Goal: Task Accomplishment & Management: Use online tool/utility

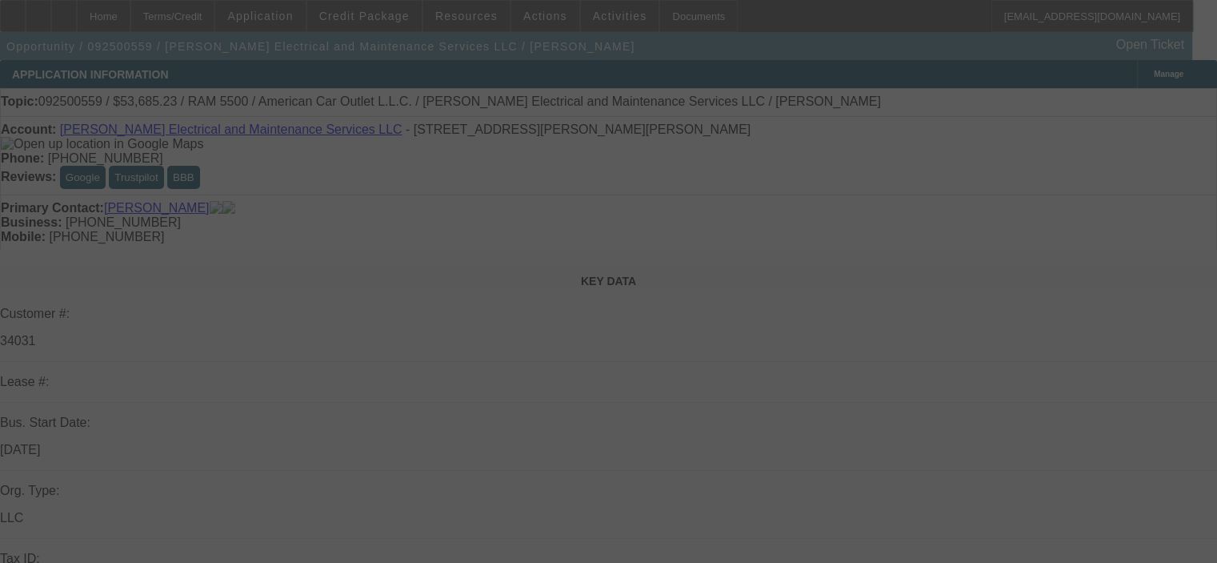
select select "0.1"
select select "2"
select select "0"
select select "6"
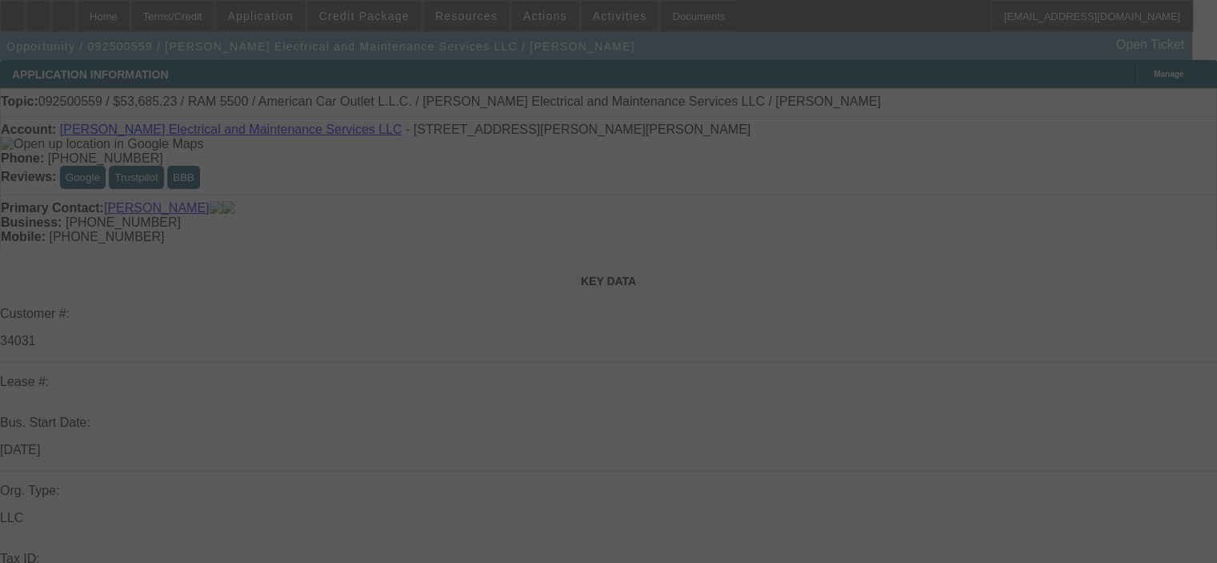
select select "0.1"
select select "2"
select select "0"
select select "6"
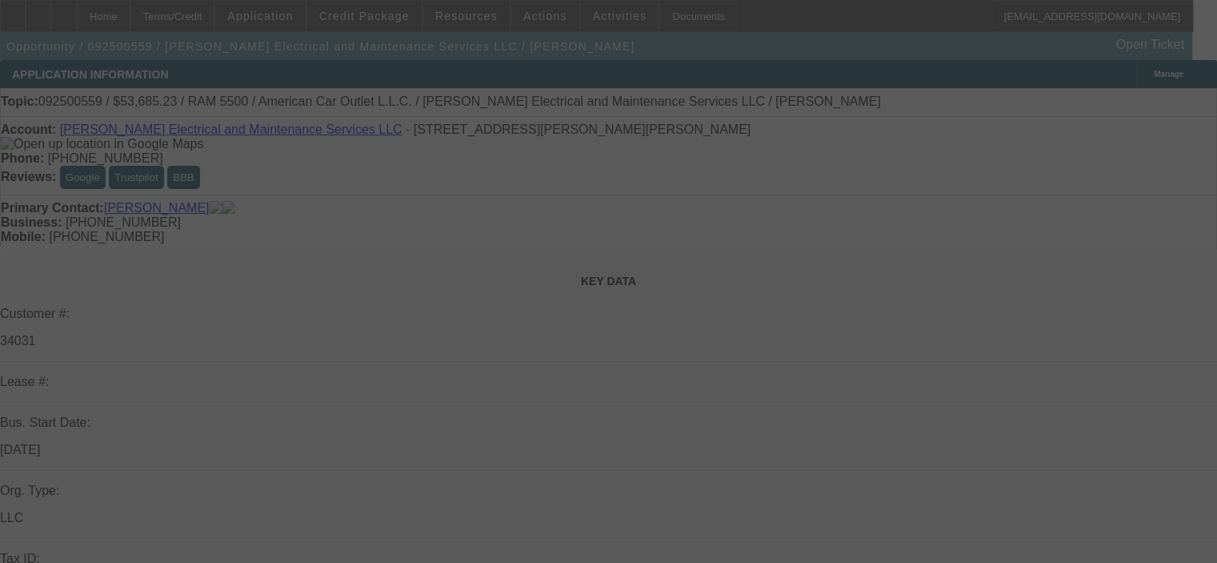
select select "0.1"
select select "2"
select select "0"
select select "6"
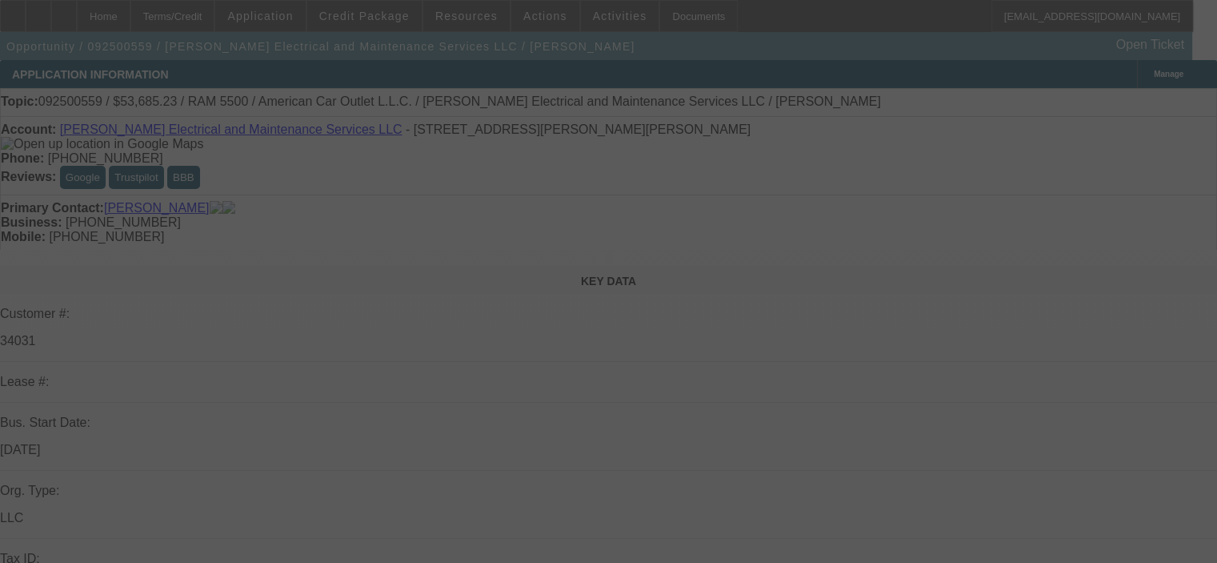
select select "0.1"
select select "2"
select select "0"
select select "6"
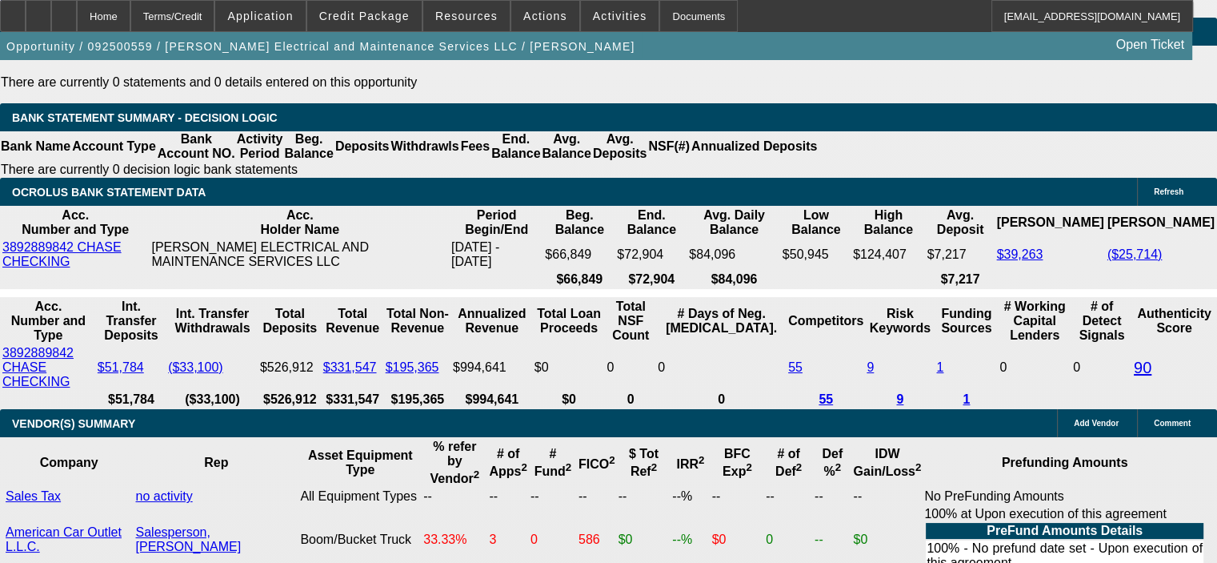
scroll to position [3041, 0]
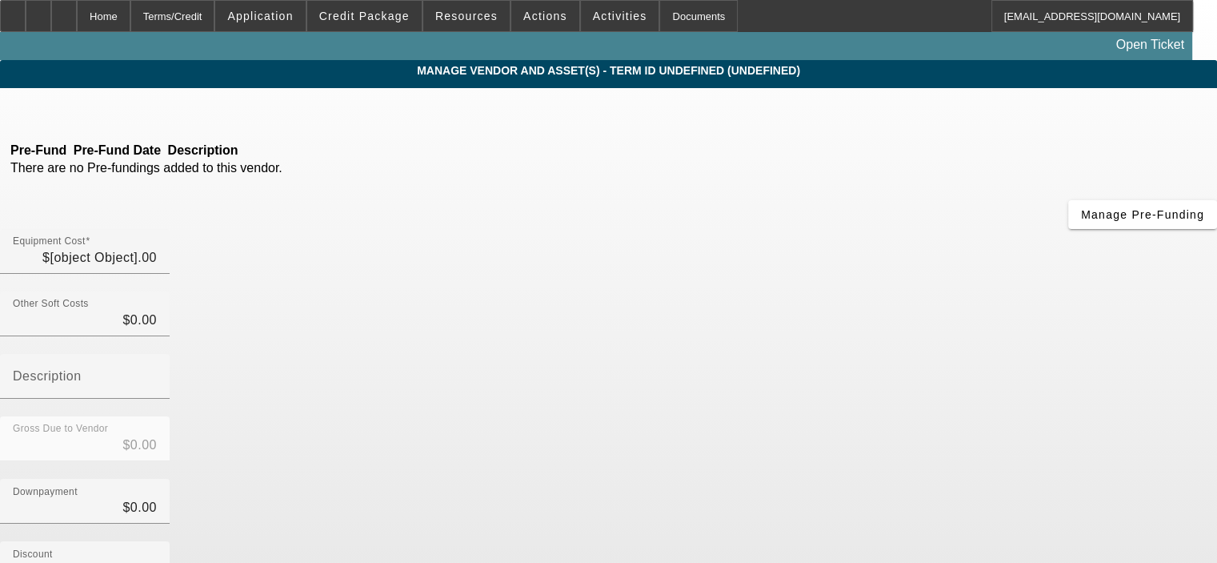
type input "$54,500.00"
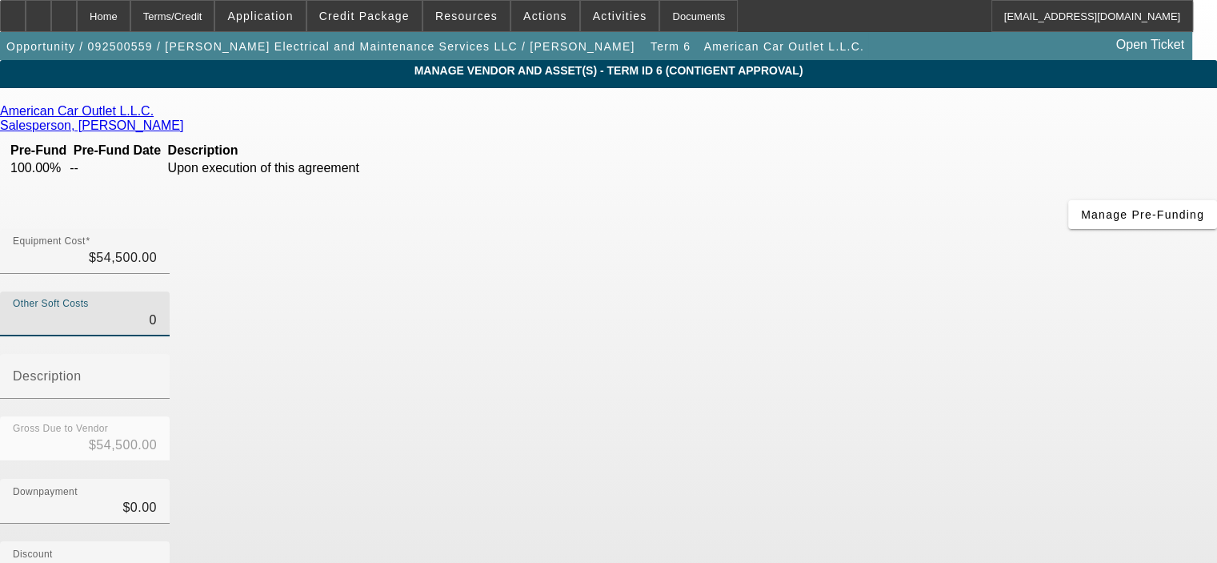
drag, startPoint x: 754, startPoint y: 194, endPoint x: 844, endPoint y: 197, distance: 89.7
click at [844, 291] on div "Other Soft Costs 0 Description" at bounding box center [608, 353] width 1217 height 125
type input "2"
type input "$54,502.00"
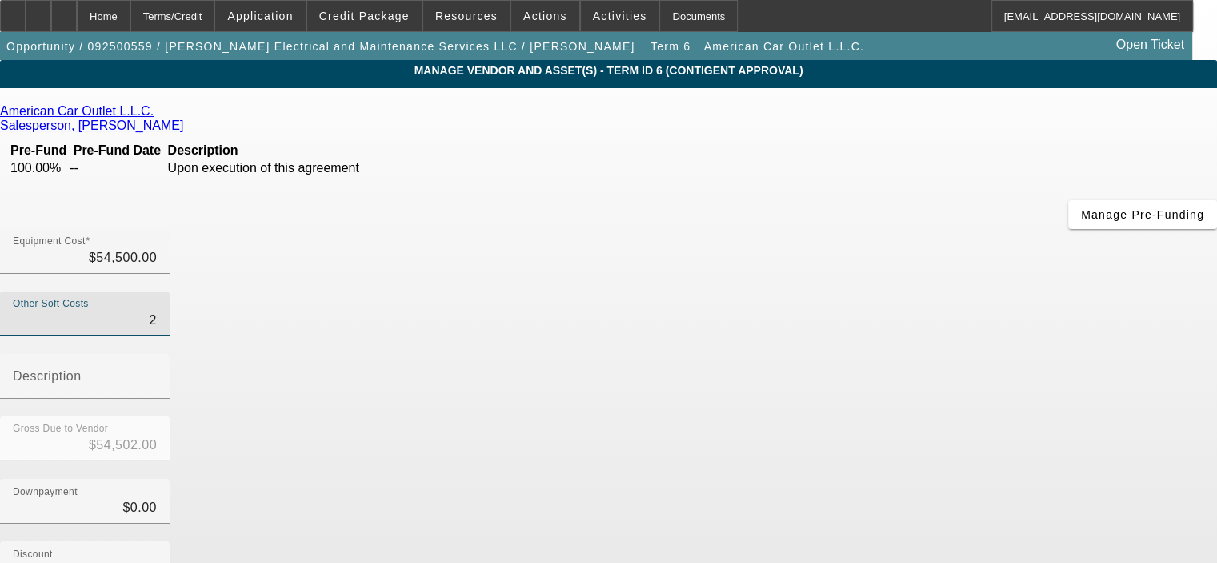
type input "29"
type input "$54,529.00"
type input "294"
type input "$54,794.00"
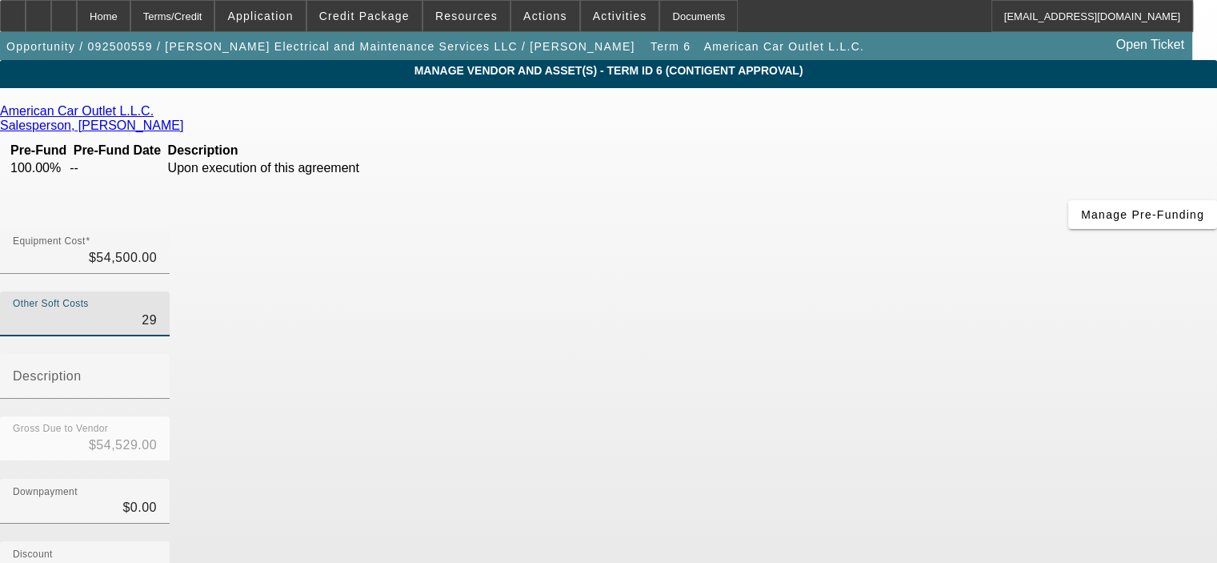
type input "$54,794.00"
type input "2940"
type input "$57,440.00"
type input "2940.8"
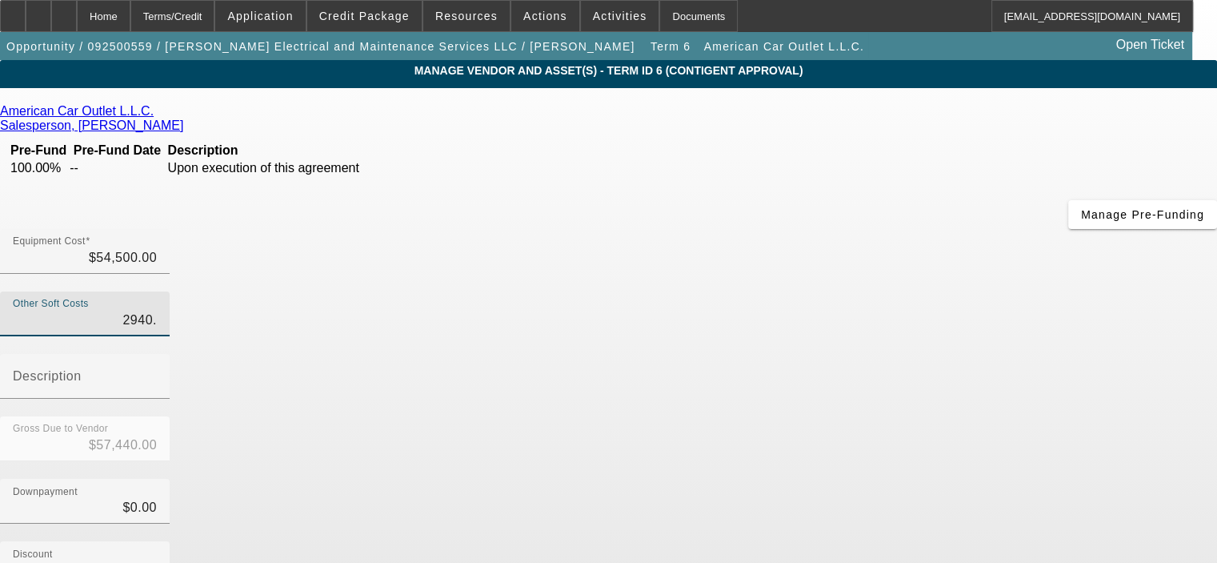
type input "$57,440.80"
type input "2940.83"
type input "$57,440.83"
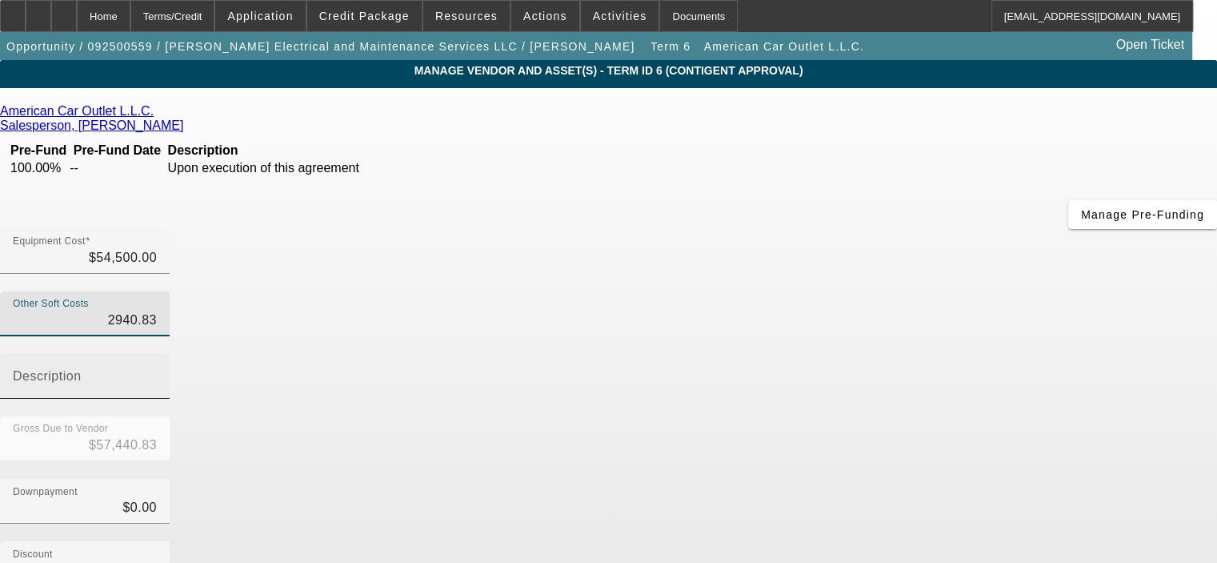
type input "$2,940.83"
click at [157, 373] on input "Description" at bounding box center [85, 382] width 144 height 19
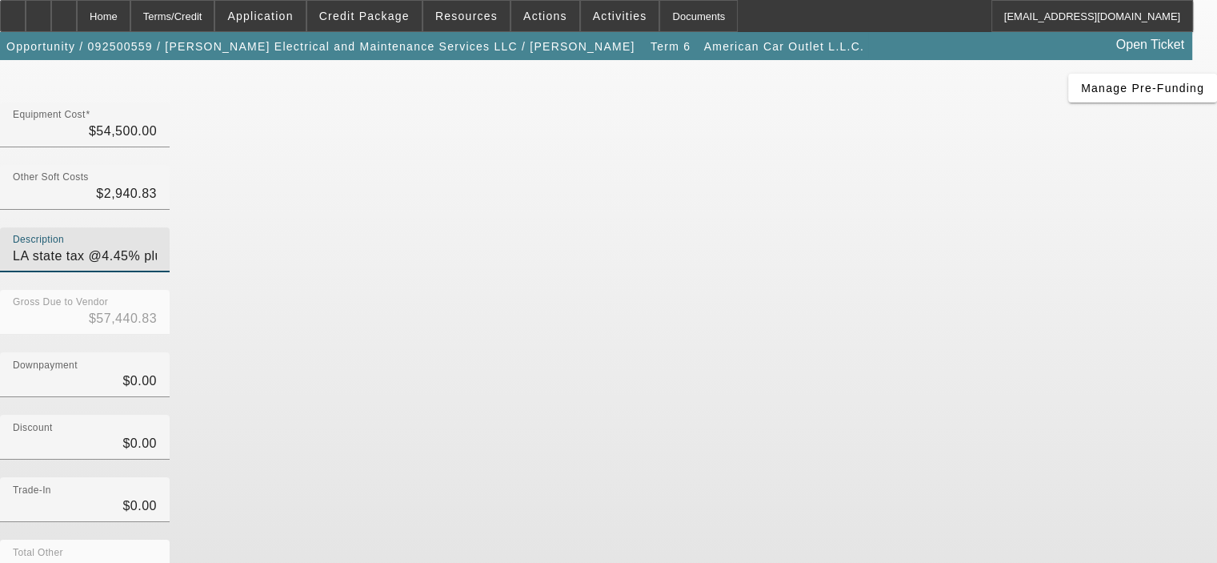
scroll to position [160, 0]
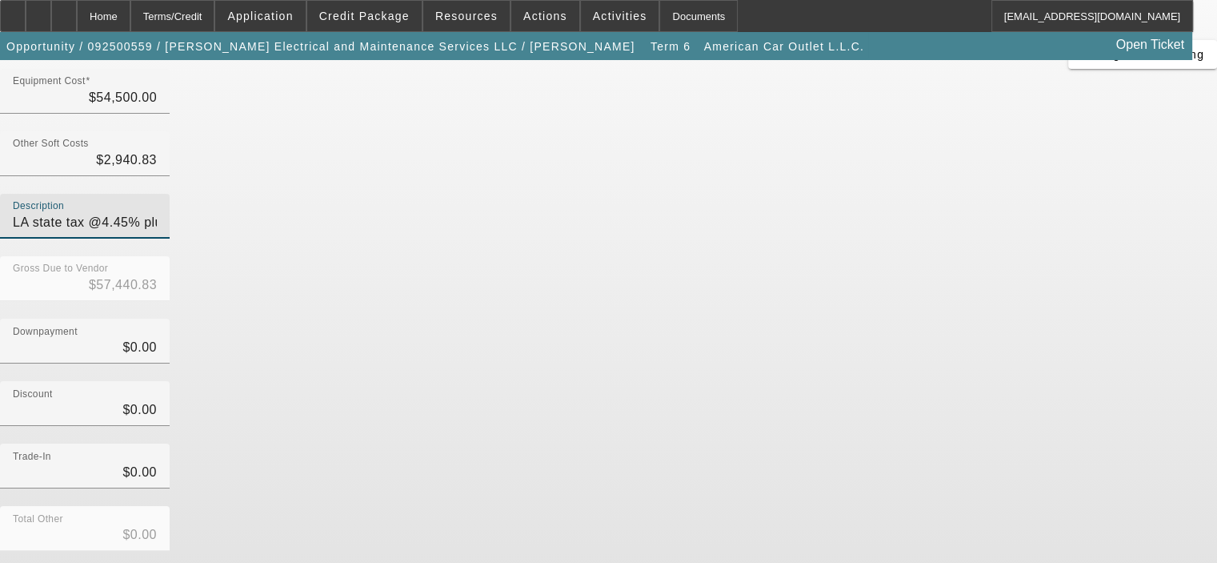
type input "LA state tax @4.45% plus fees"
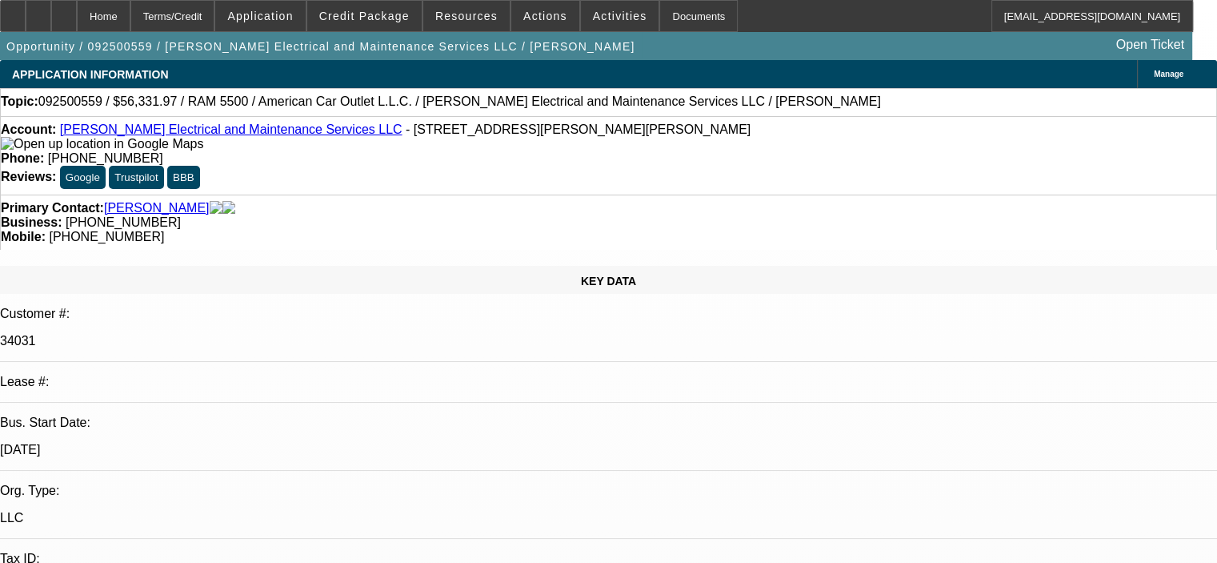
select select "0.1"
select select "2"
select select "0"
select select "6"
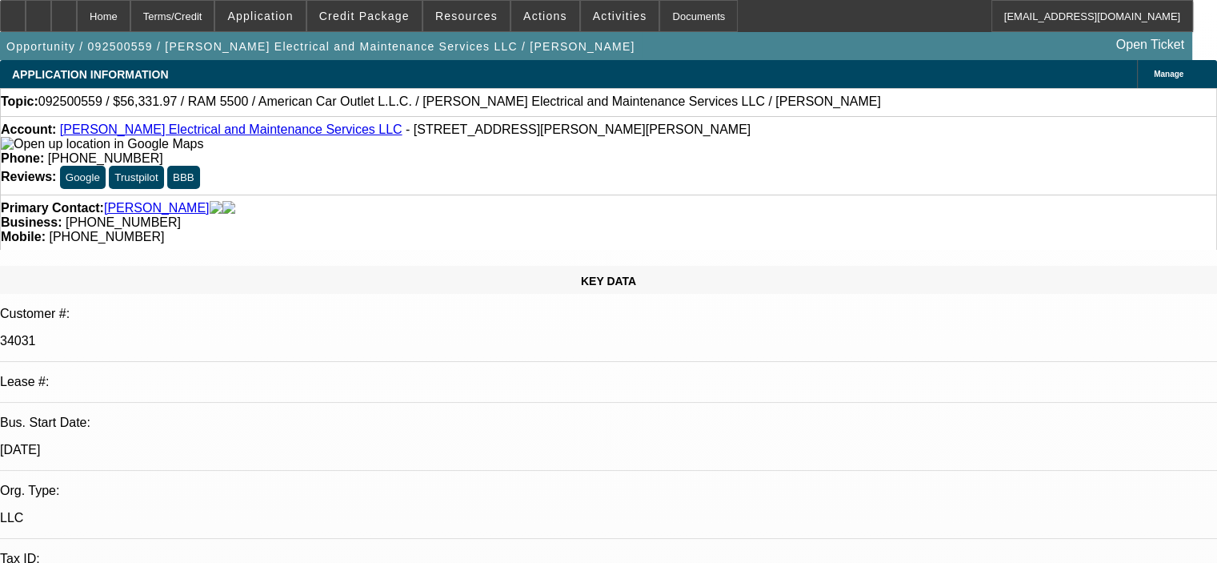
select select "0.1"
select select "2"
select select "0"
select select "6"
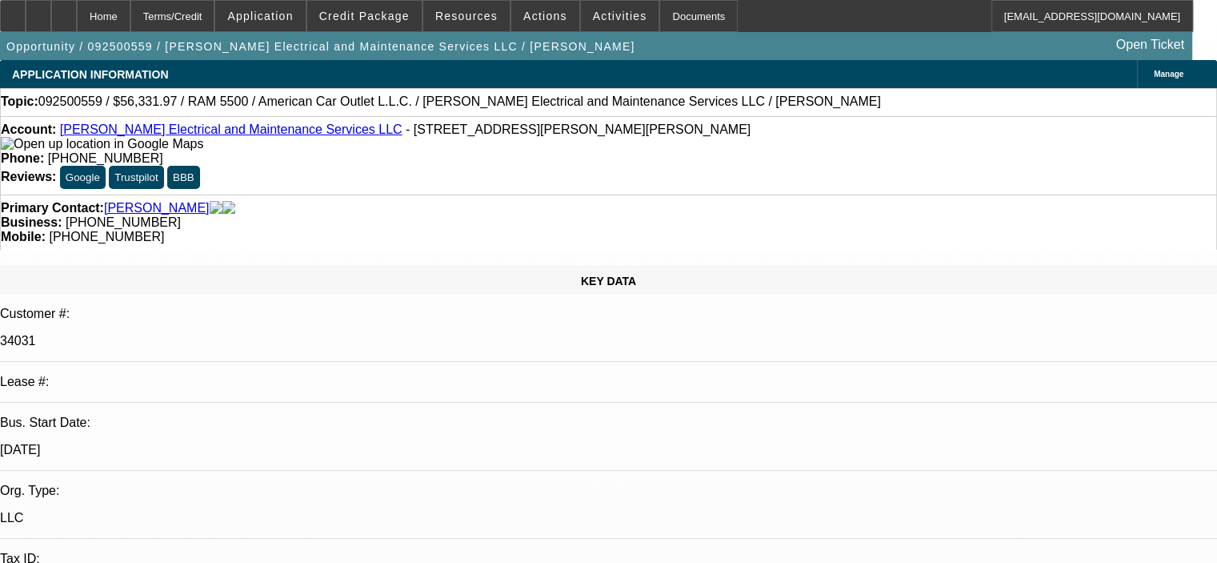
select select "0.1"
select select "2"
select select "0"
select select "6"
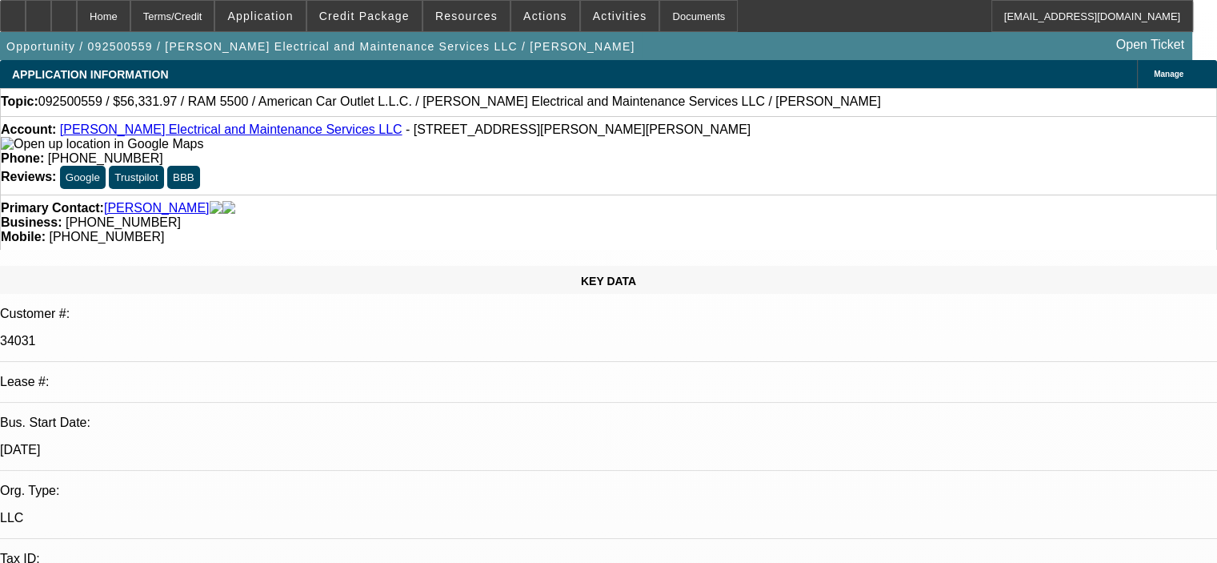
select select "0.1"
select select "2"
select select "0"
select select "6"
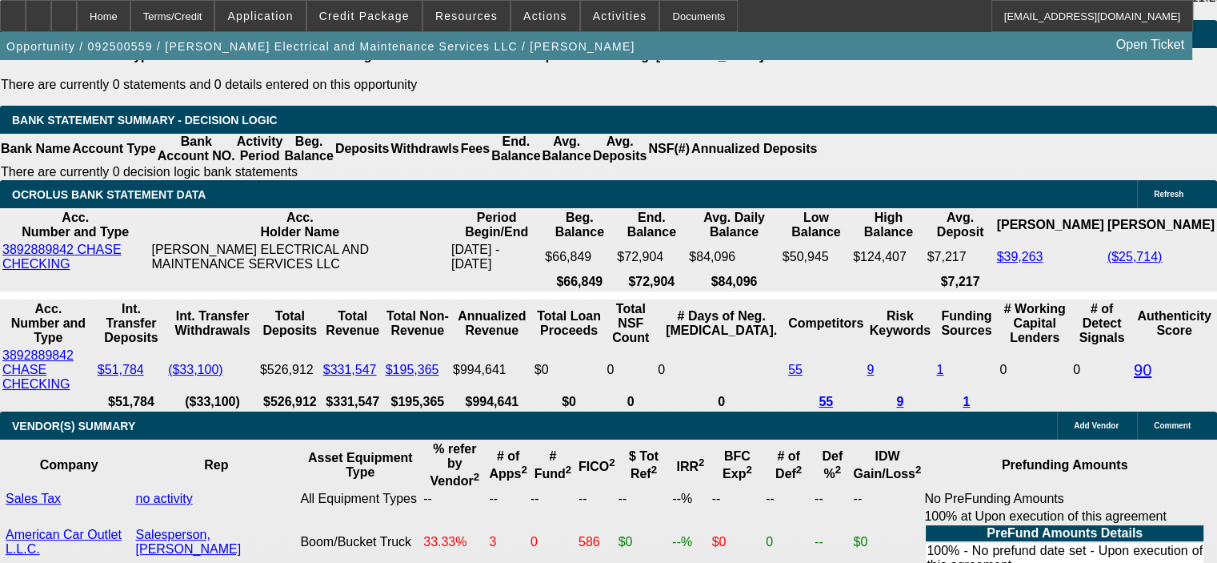
scroll to position [3041, 0]
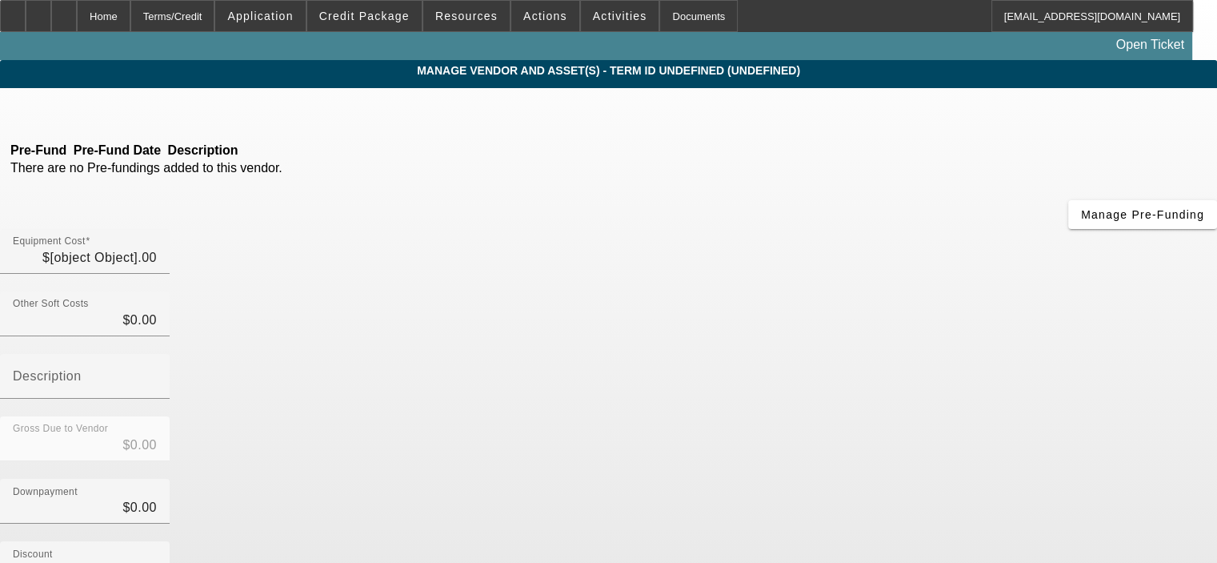
type input "$5,150.25"
type input "LA sales tax @ 9.45%"
type input "$5,150.25"
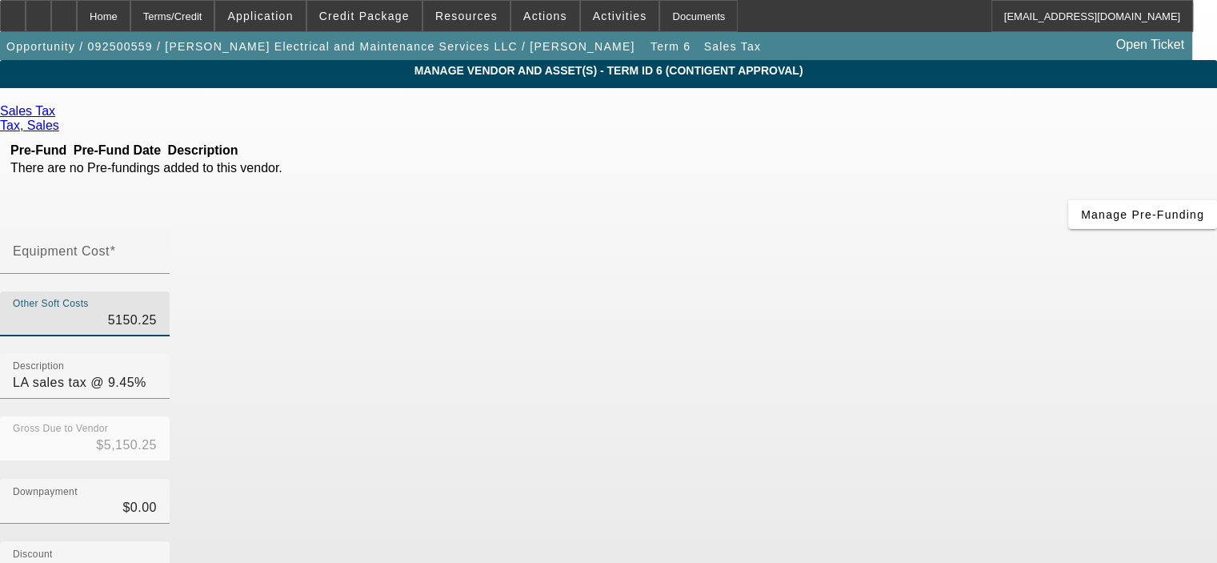
drag, startPoint x: 761, startPoint y: 194, endPoint x: 852, endPoint y: 194, distance: 90.4
click at [852, 291] on div "Other Soft Costs 5150.25 Description LA sales tax @ 9.45%" at bounding box center [608, 353] width 1217 height 125
type input "2"
type input "$2.00"
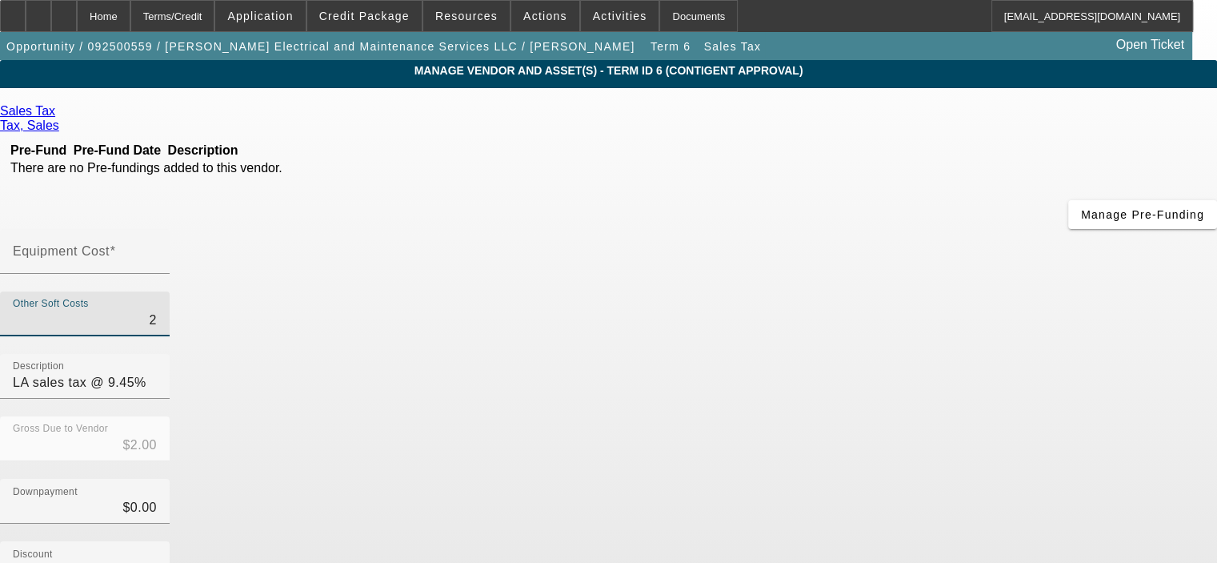
type input "27"
type input "$27.00"
type input "272"
type input "$272.00"
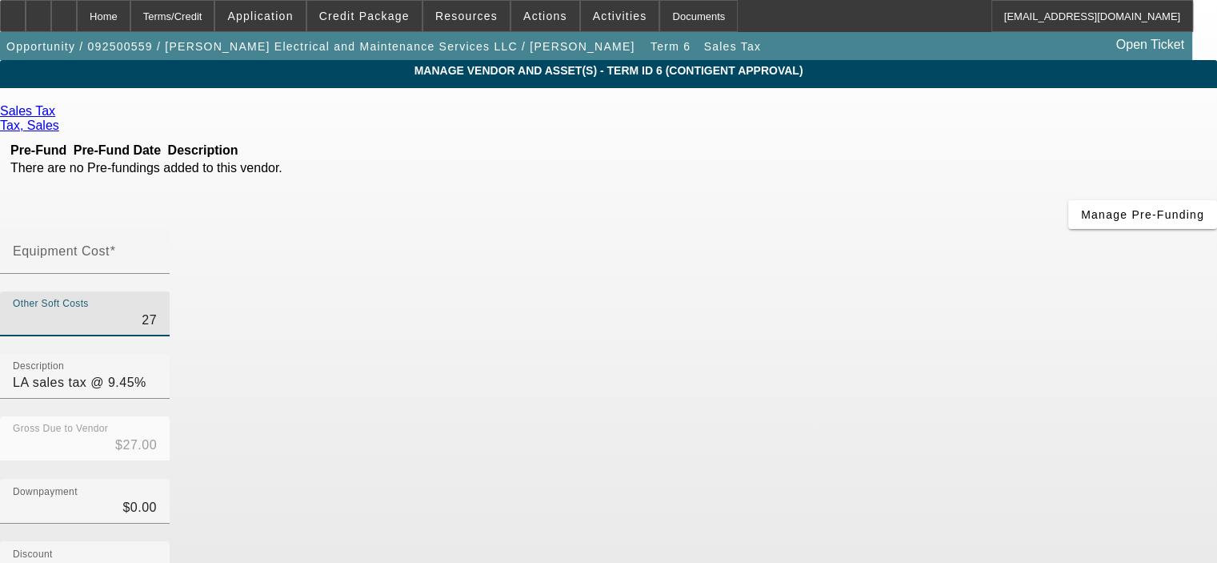
type input "$272.00"
type input "2725"
type input "$2,725.00"
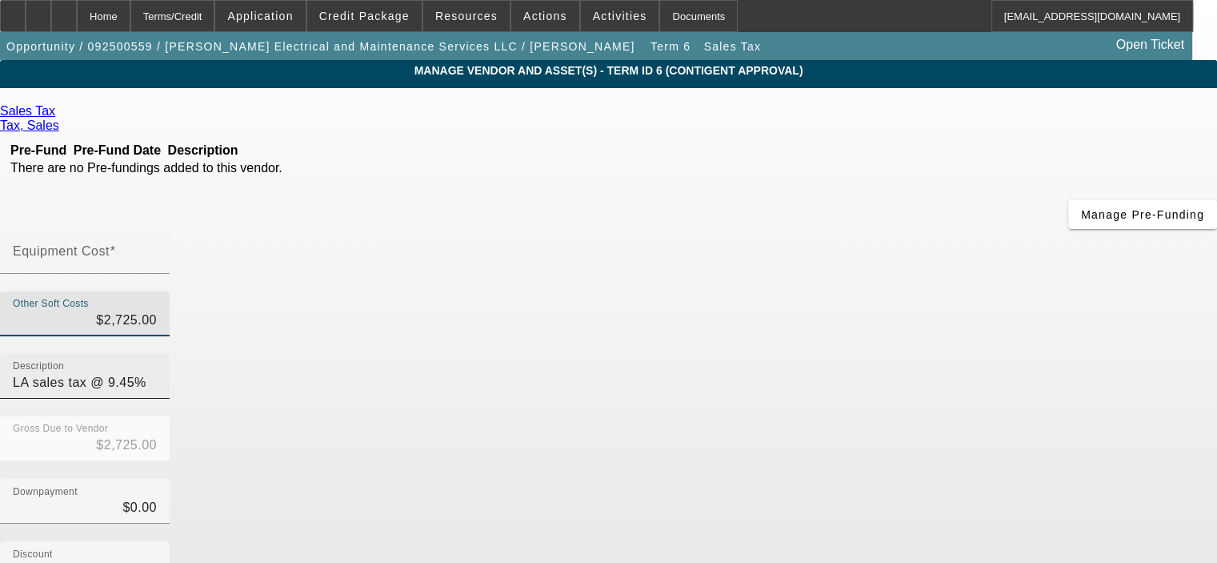
click at [157, 373] on input "LA sales tax @ 9.45%" at bounding box center [85, 382] width 144 height 19
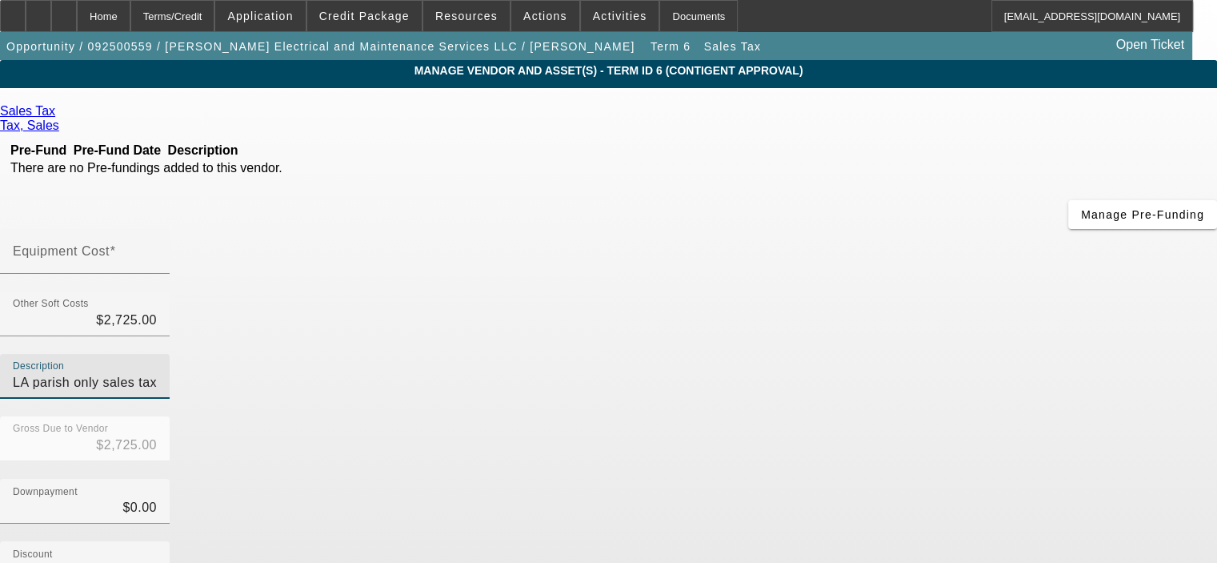
click at [157, 373] on input "LA parish only sales tax @ 9.45%" at bounding box center [85, 382] width 144 height 19
type input "LA parish only sales tax @ 5.0%"
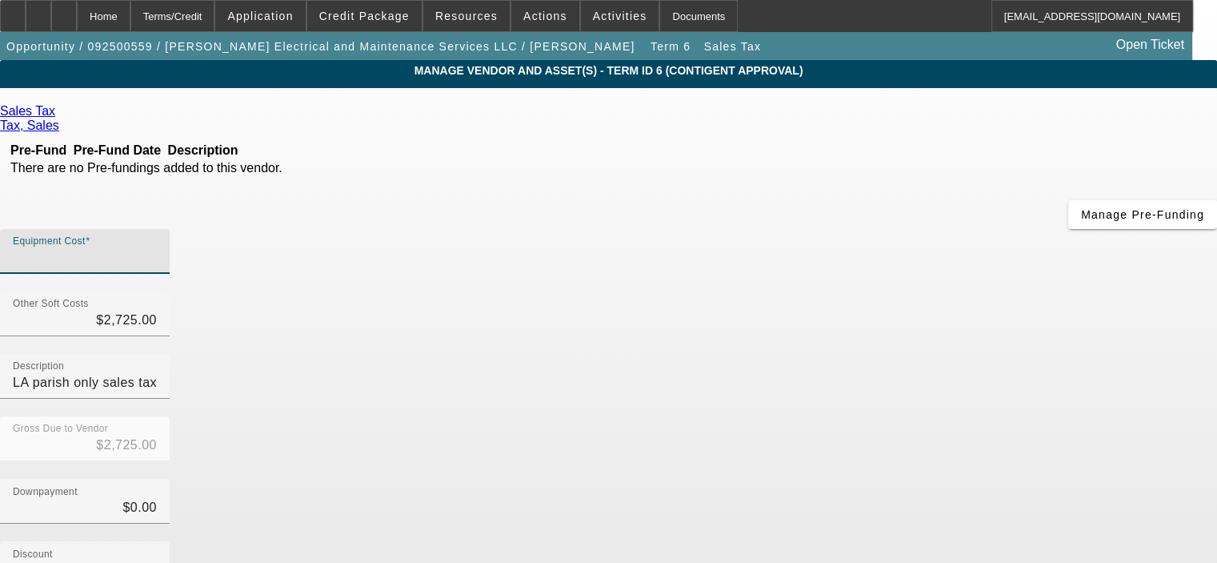
click at [157, 248] on input "Equipment Cost" at bounding box center [85, 257] width 144 height 19
type input "$0.00"
click at [964, 541] on div "Discount $0.00" at bounding box center [608, 572] width 1217 height 62
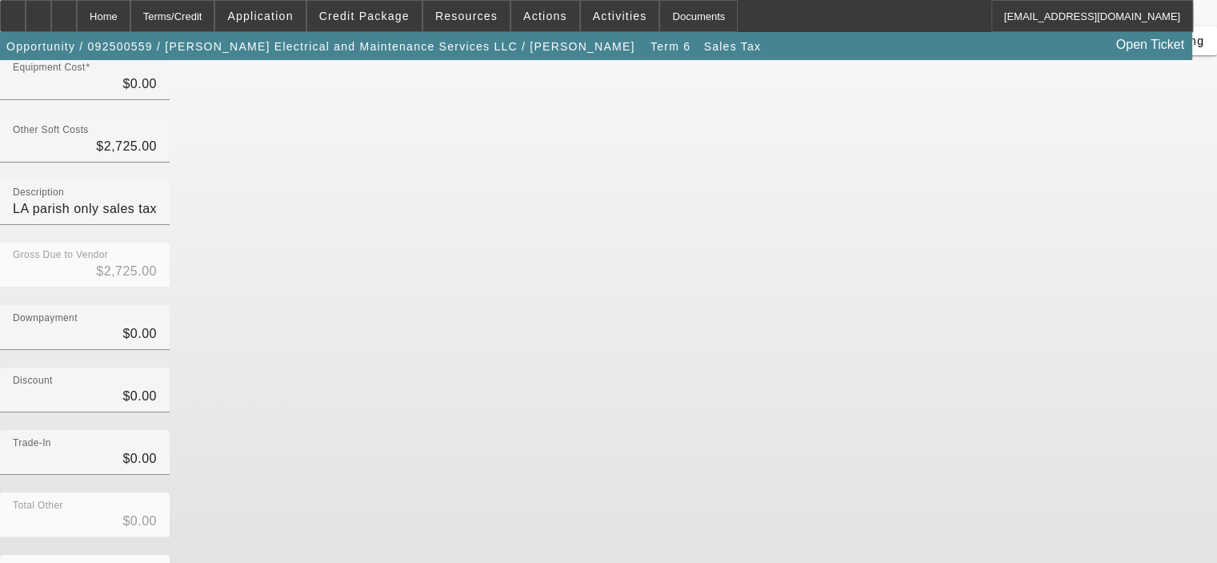
scroll to position [177, 0]
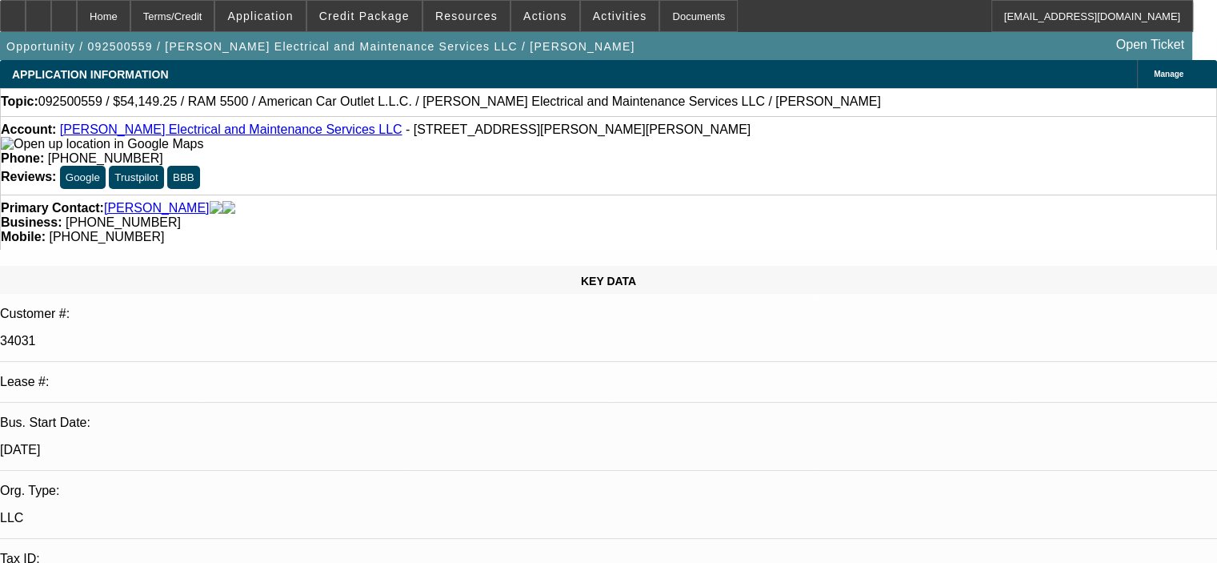
select select "0.1"
select select "2"
select select "0"
select select "6"
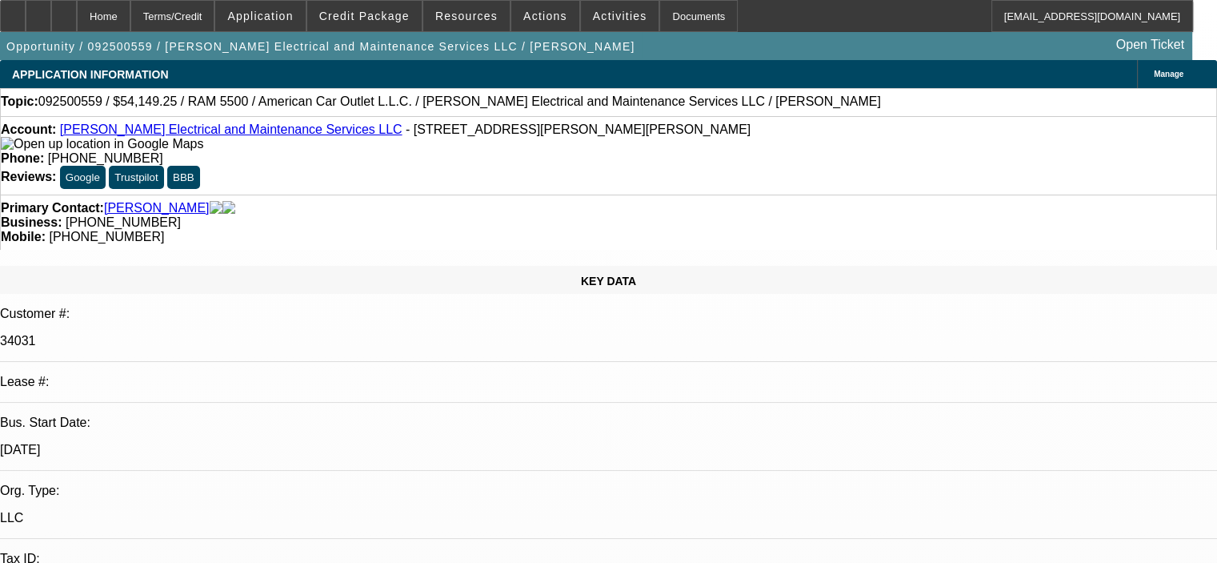
select select "0.1"
select select "2"
select select "0"
select select "6"
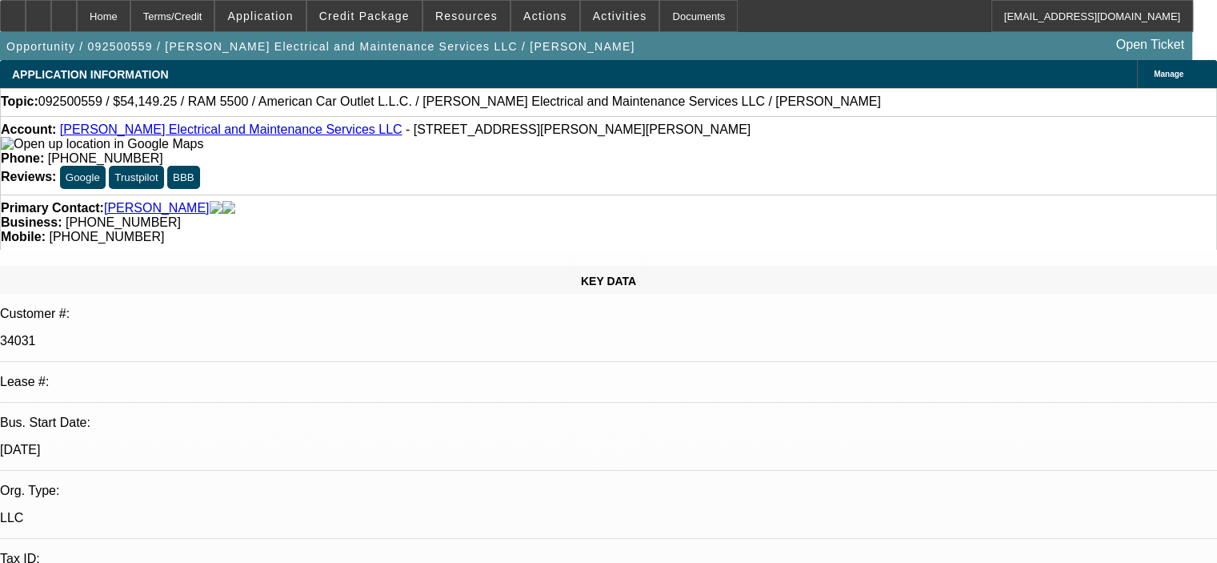
select select "0.1"
select select "2"
select select "0"
select select "6"
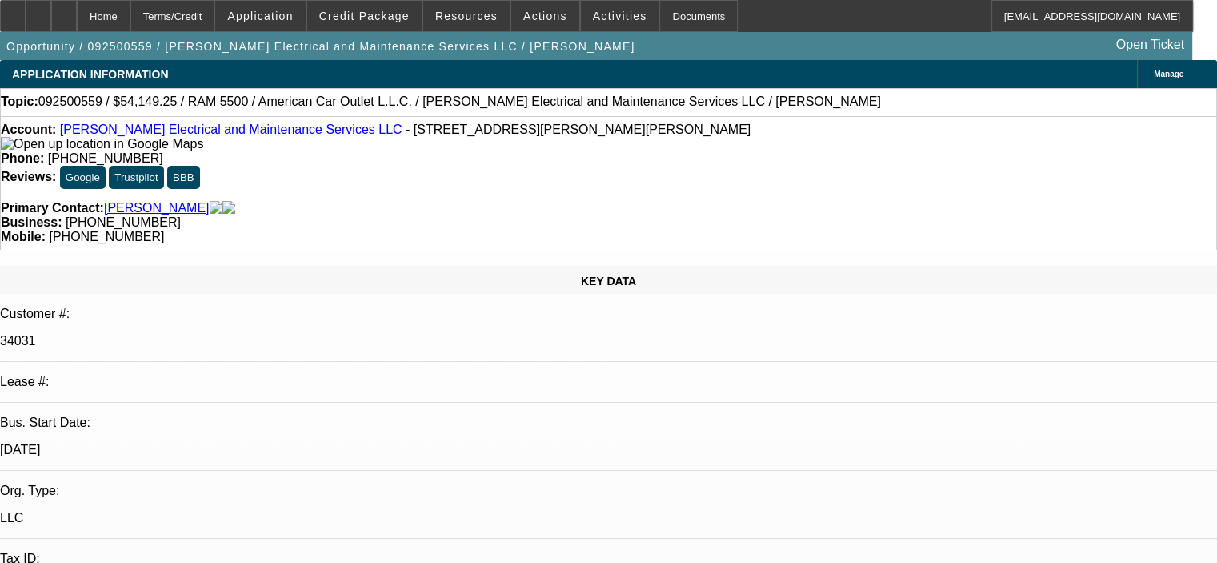
select select "0.1"
select select "2"
select select "0"
select select "6"
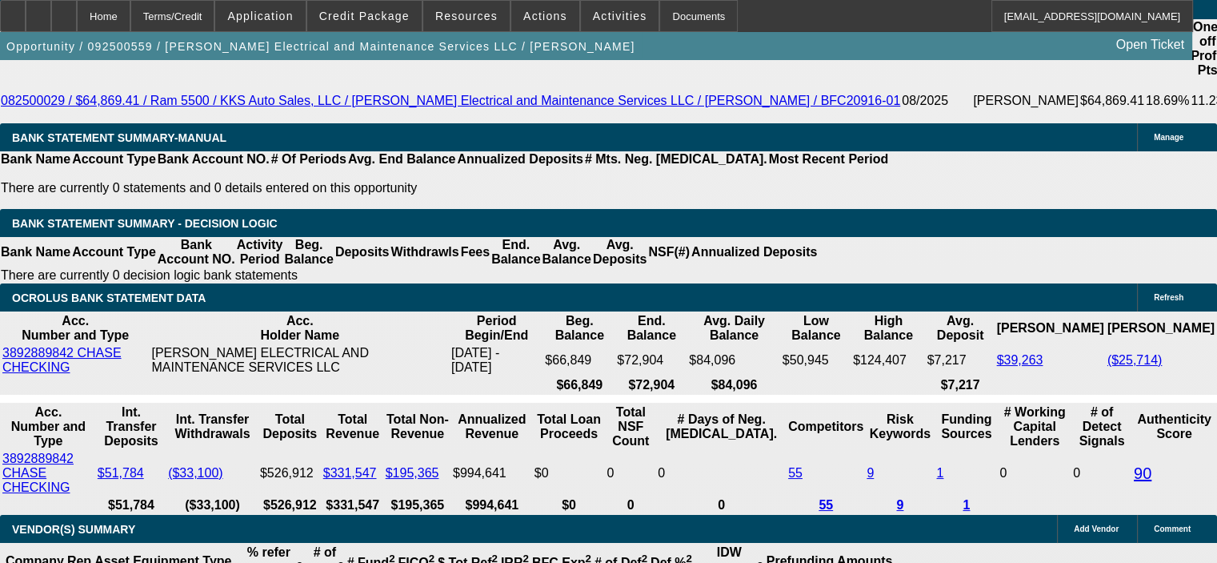
scroll to position [2881, 0]
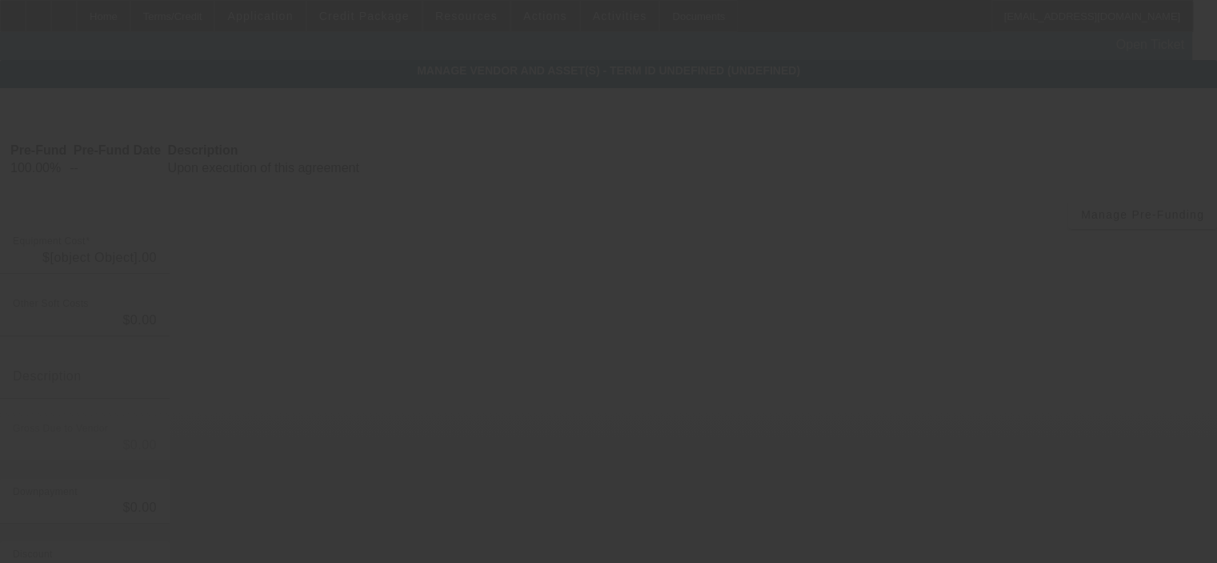
type input "$54,500.00"
type input "$2,940.83"
type input "LA state tax @4.45% plus fees"
type input "$57,440.83"
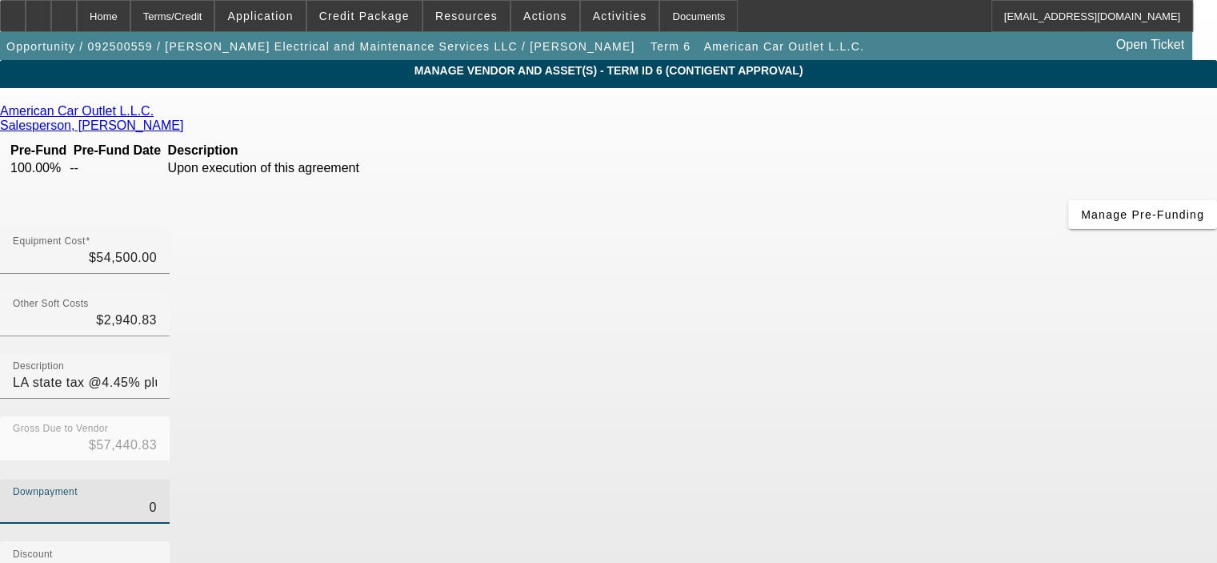
drag, startPoint x: 765, startPoint y: 326, endPoint x: 876, endPoint y: 322, distance: 110.5
click at [876, 479] on div "Downpayment 0" at bounding box center [608, 510] width 1217 height 62
type input "2"
type input "$2.00"
type input "$57,438.83"
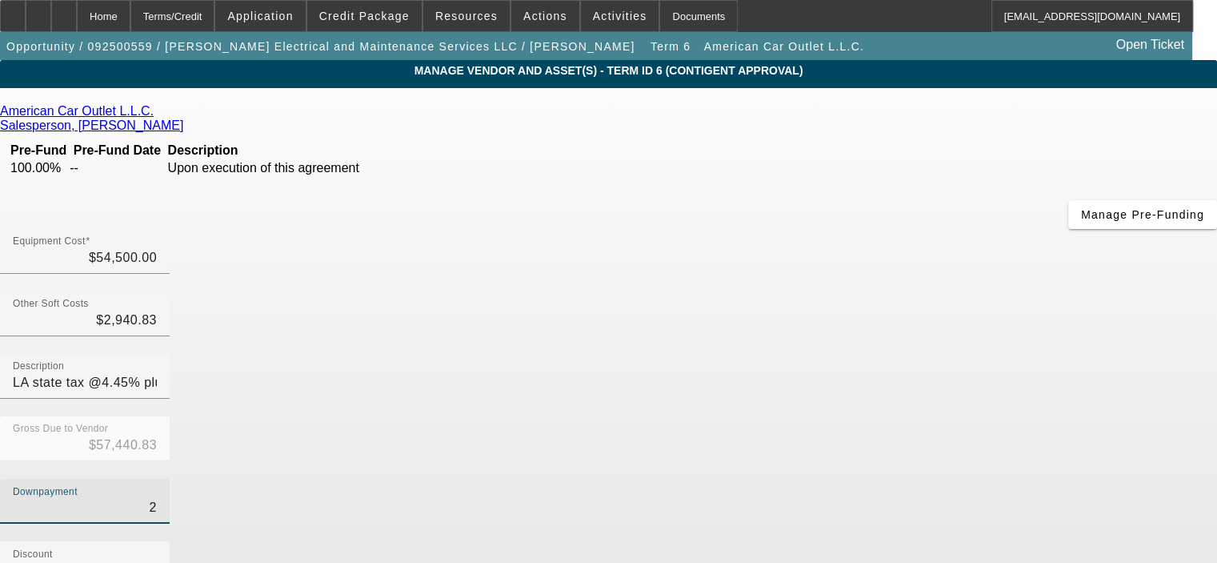
type input "20"
type input "$20.00"
type input "$57,420.83"
type input "200"
type input "$200.00"
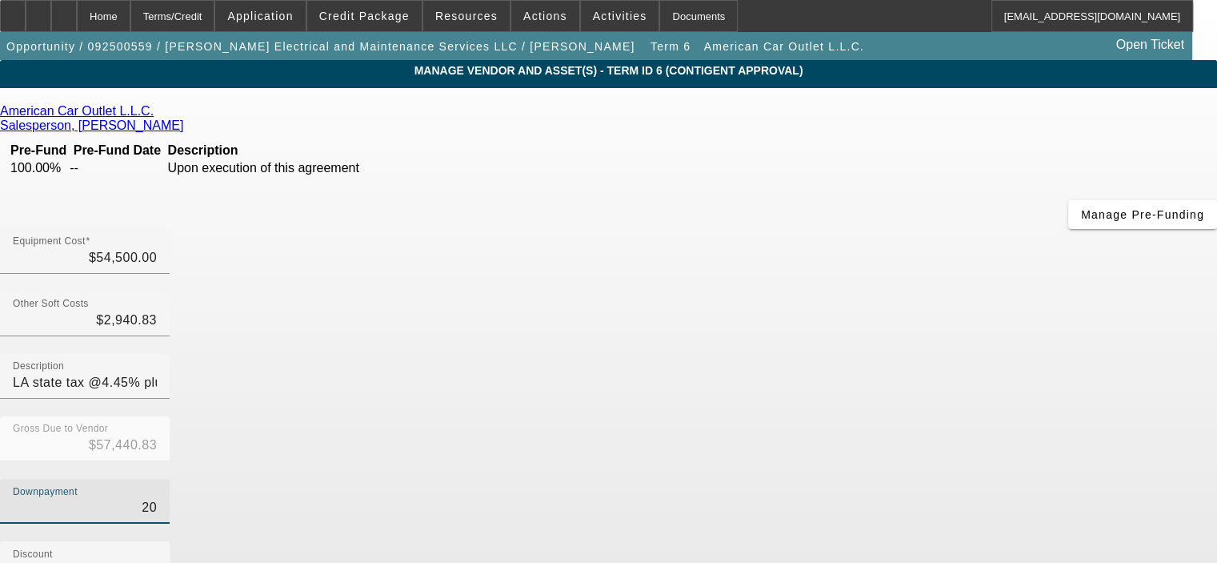
type input "$57,240.83"
type input "2000"
type input "$2,000.00"
type input "$55,440.83"
type input "$2,000.00"
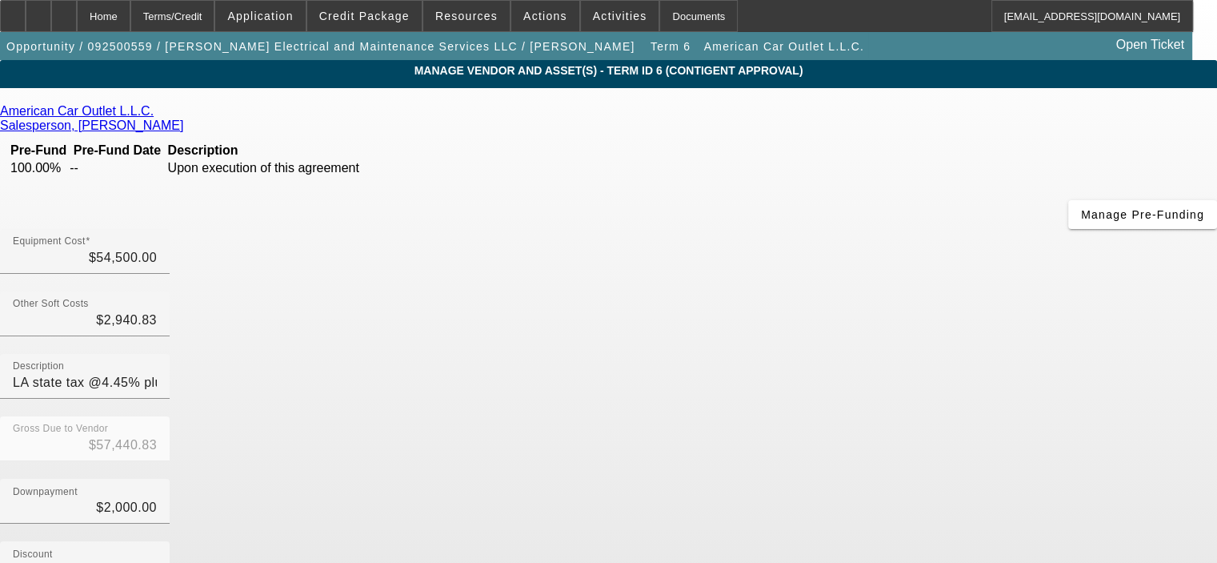
click at [884, 479] on div "Downpayment $2,000.00" at bounding box center [608, 510] width 1217 height 62
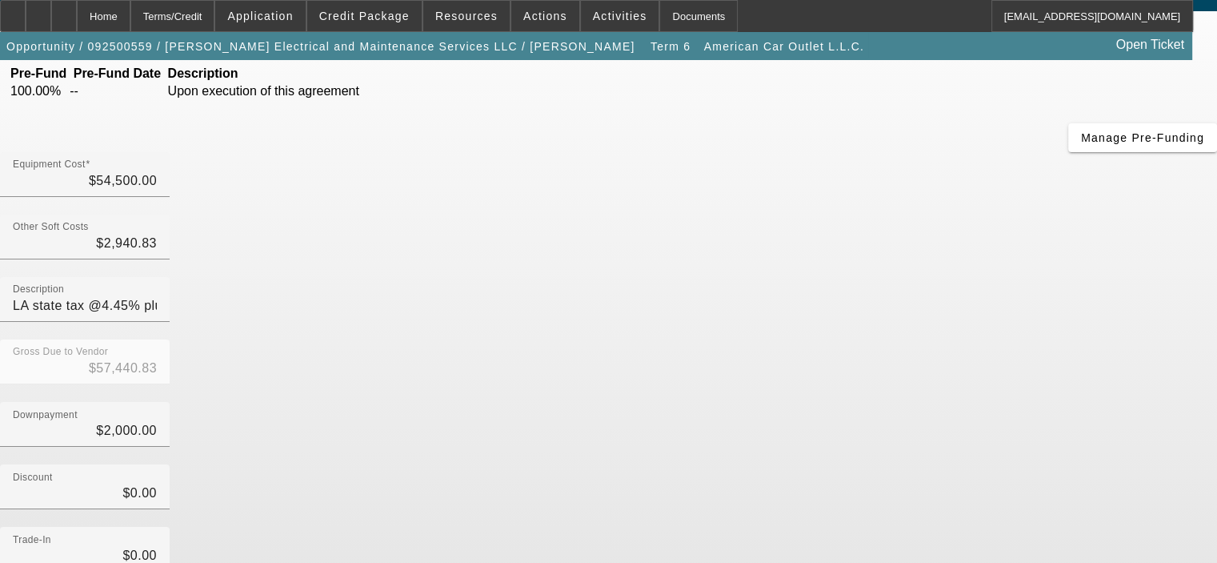
scroll to position [183, 0]
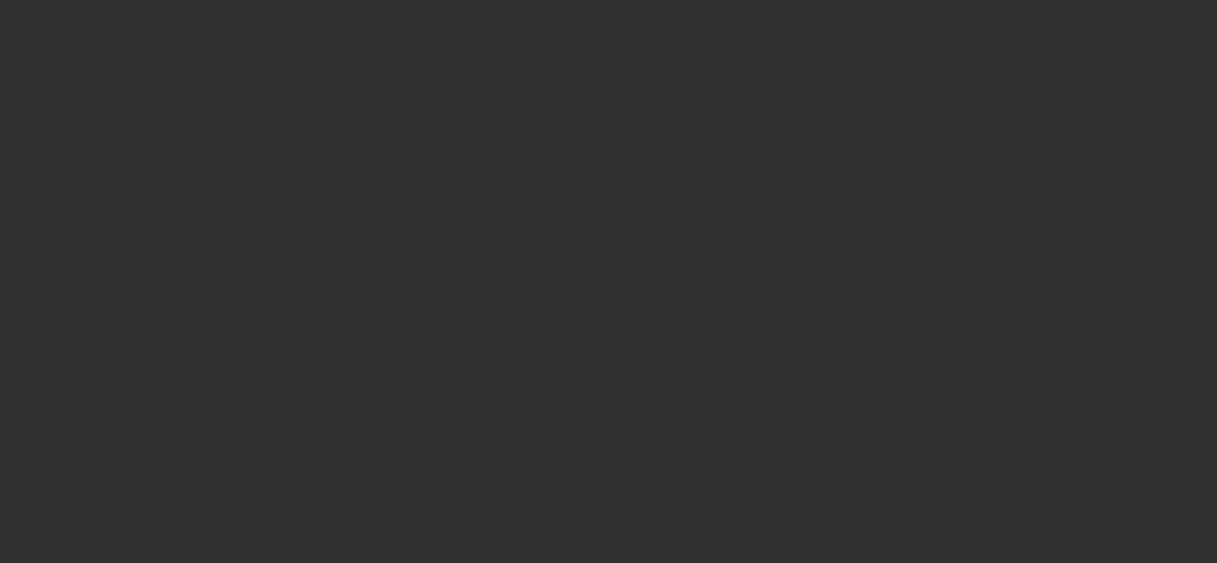
select select "0.1"
select select "2"
select select "0"
select select "6"
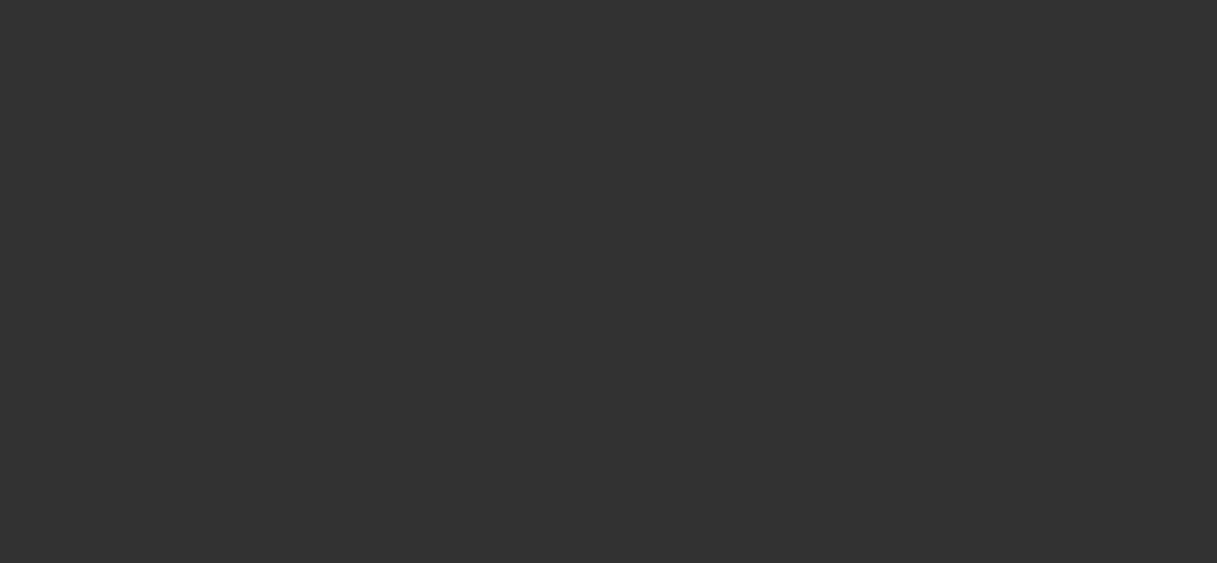
select select "0.1"
select select "2"
select select "0"
select select "6"
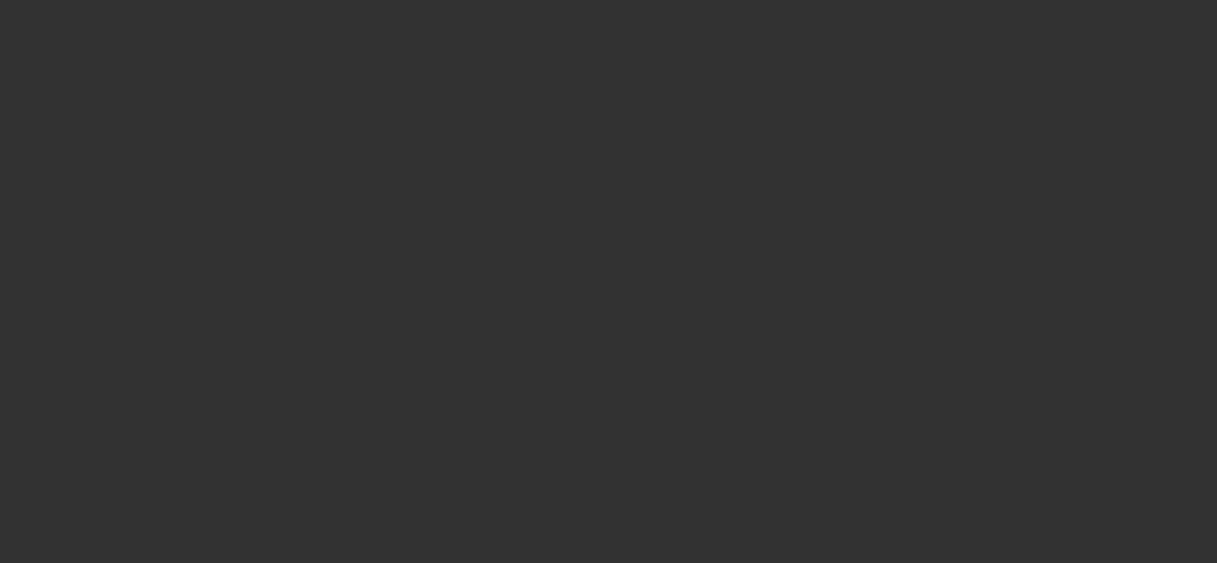
select select "0.1"
select select "2"
select select "0"
select select "6"
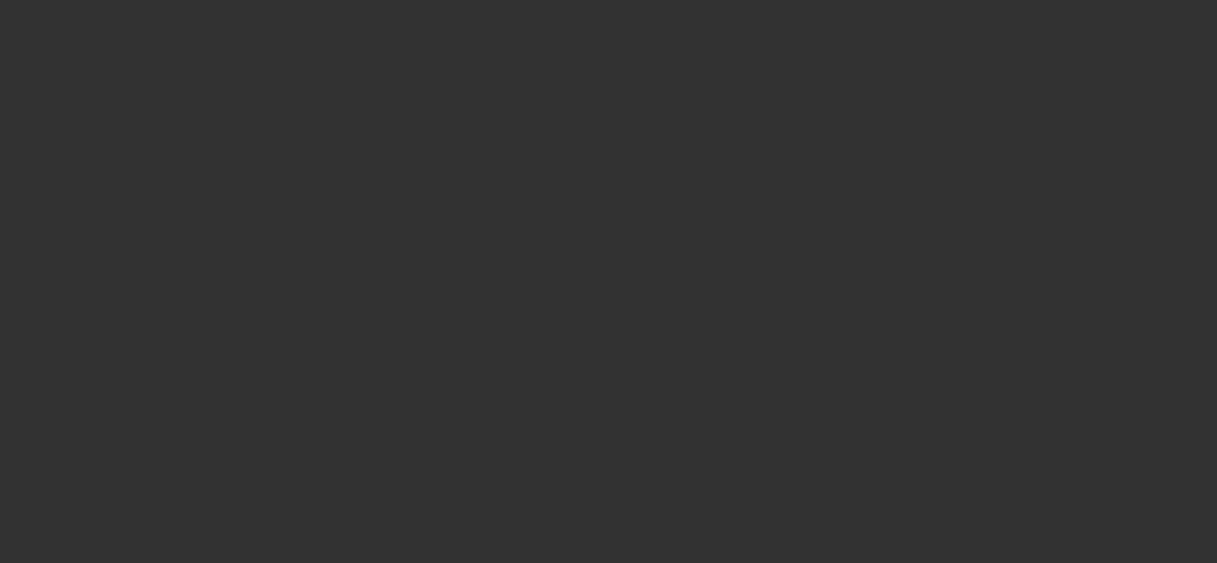
select select "0.1"
select select "2"
select select "0"
select select "6"
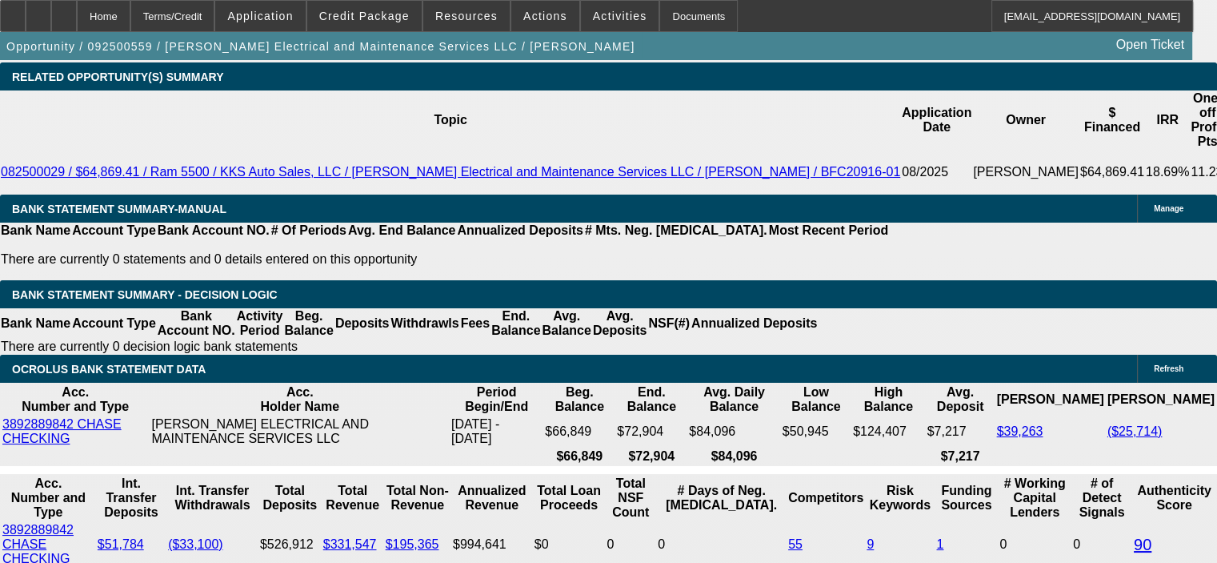
scroll to position [3041, 0]
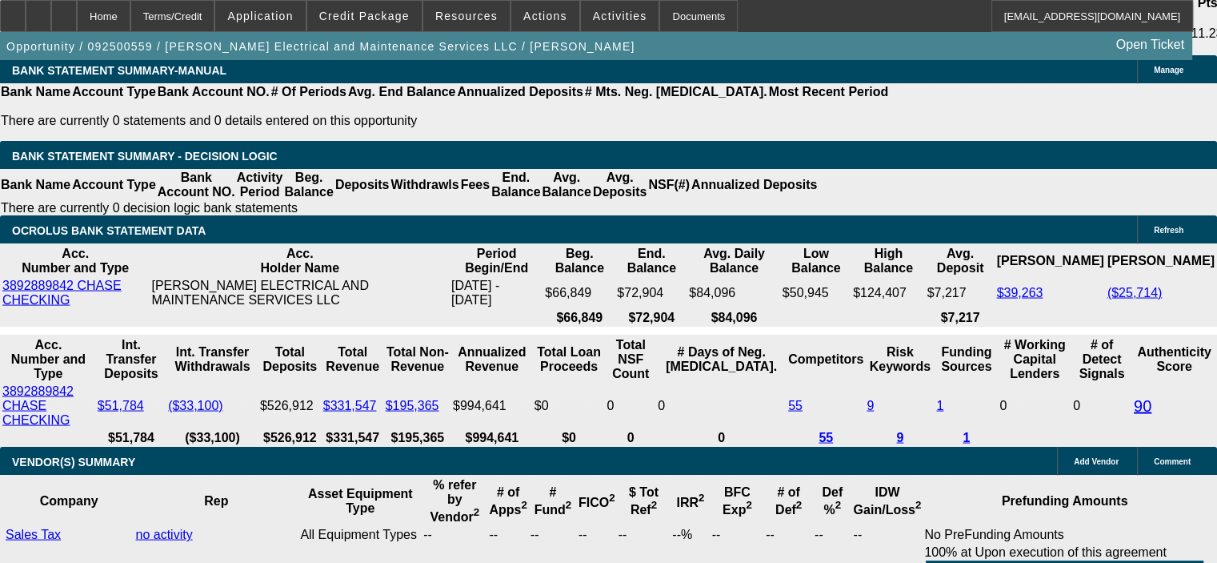
type input "$3,816.58"
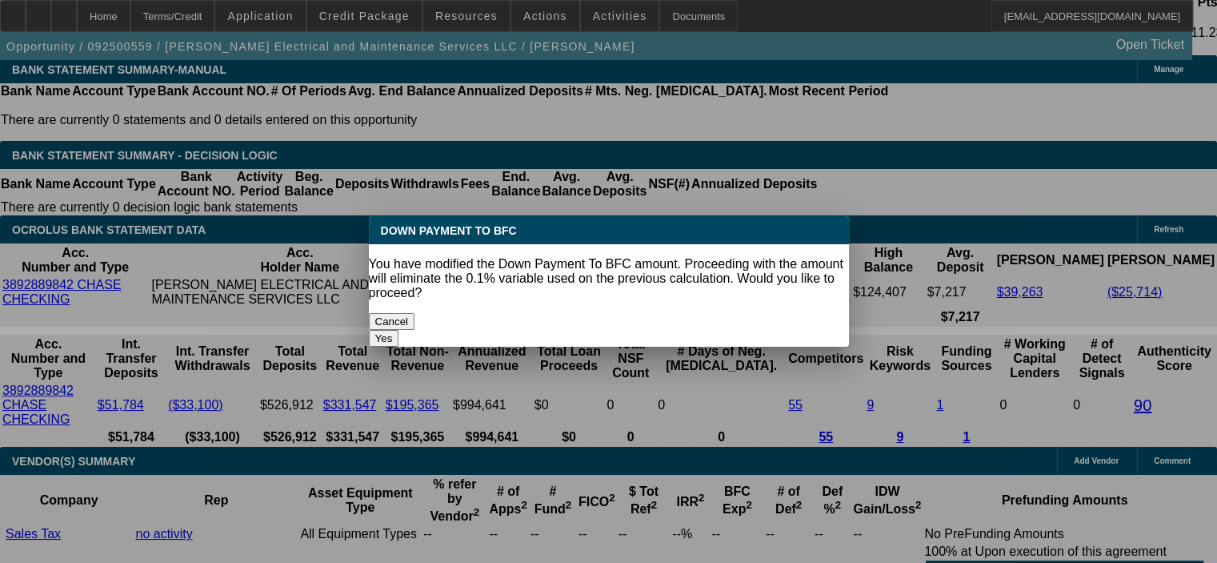
scroll to position [0, 0]
click at [249, 323] on body "Home Terms/Credit Application Credit Package Resources Actions Activities Docum…" at bounding box center [608, 203] width 1217 height 6489
click at [399, 330] on button "Yes" at bounding box center [384, 338] width 30 height 17
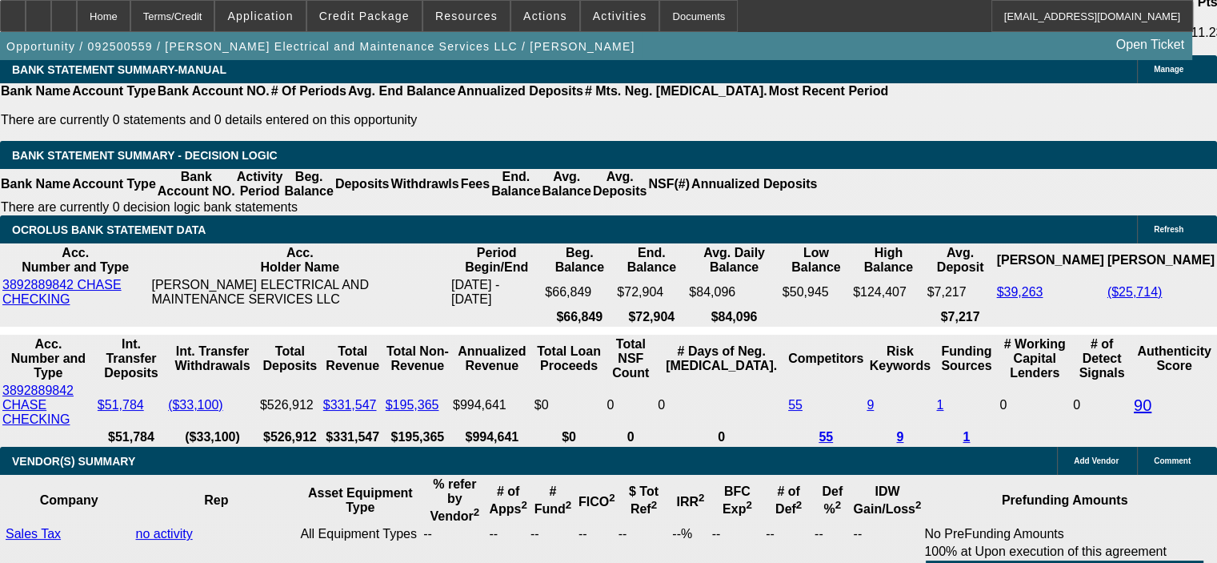
select select "0"
type input "UNKNOWN"
type input "$3,192.00"
type input "$1,596.00"
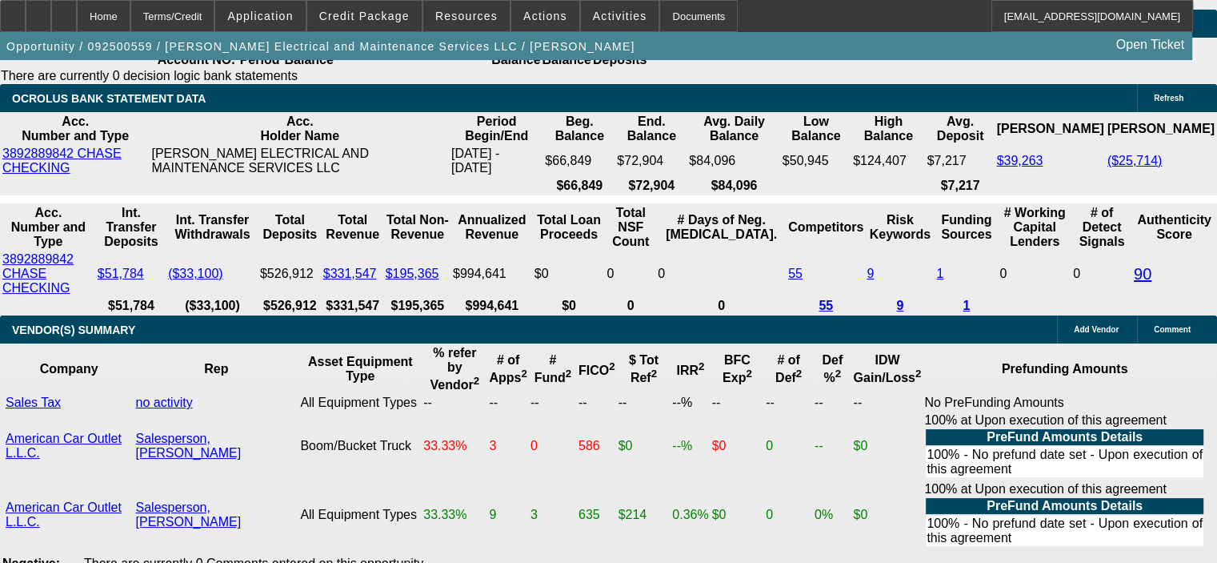
scroll to position [3201, 0]
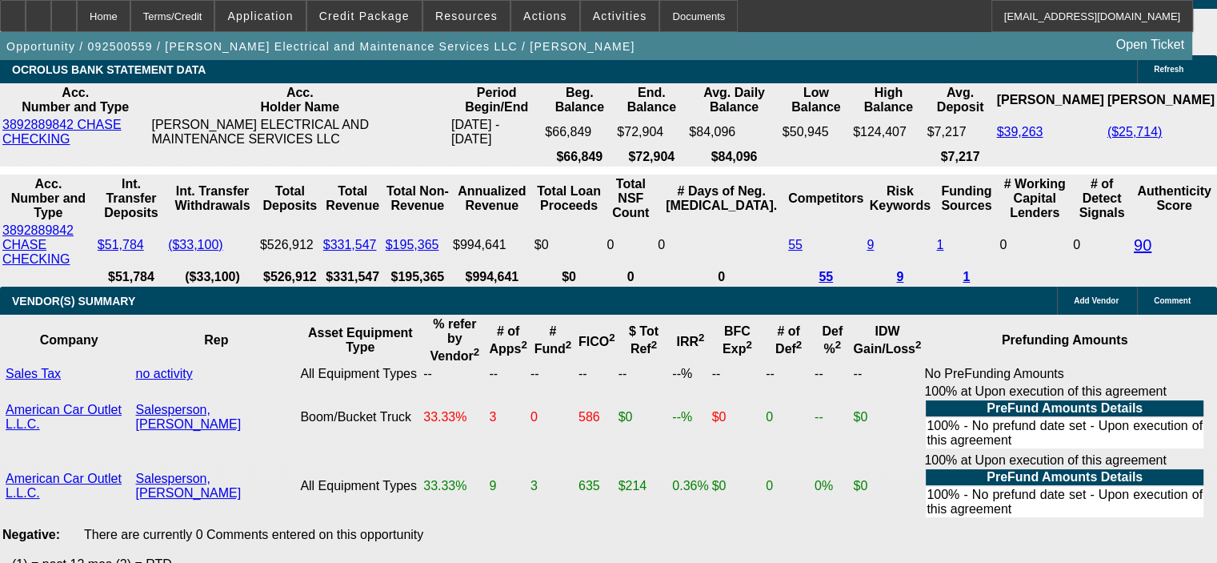
drag, startPoint x: 190, startPoint y: 354, endPoint x: 290, endPoint y: 350, distance: 99.3
type input "5"
type input "$6,016.58"
drag, startPoint x: 244, startPoint y: 211, endPoint x: 342, endPoint y: 206, distance: 97.8
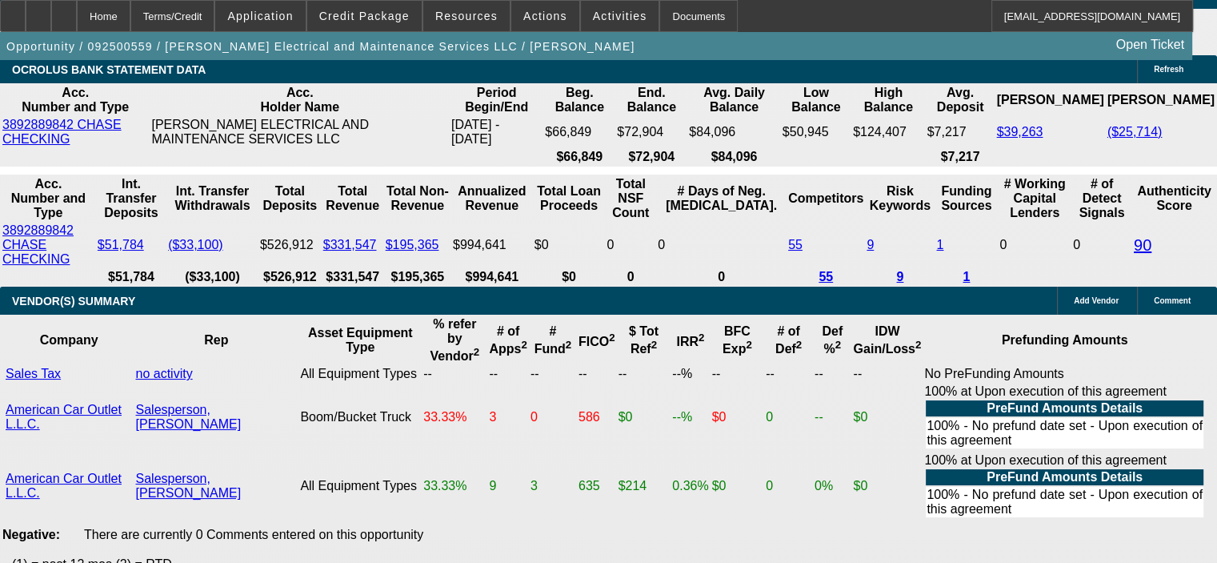
drag, startPoint x: 254, startPoint y: 207, endPoint x: 334, endPoint y: 214, distance: 80.3
type input "$4,016.58"
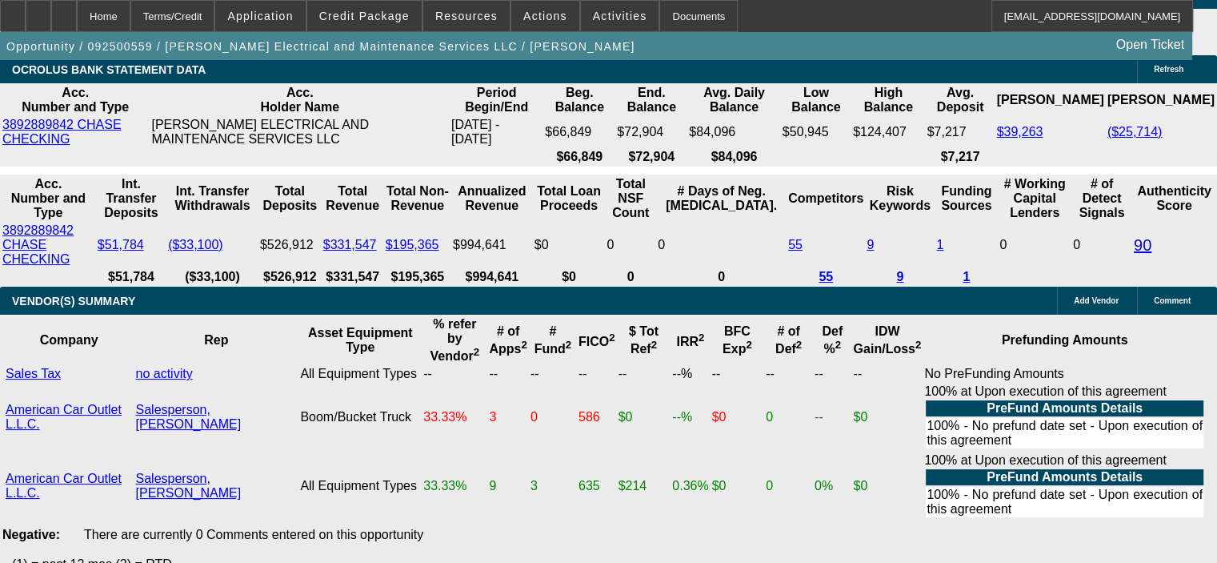
type input "$3,180.24"
type input "$1,590.12"
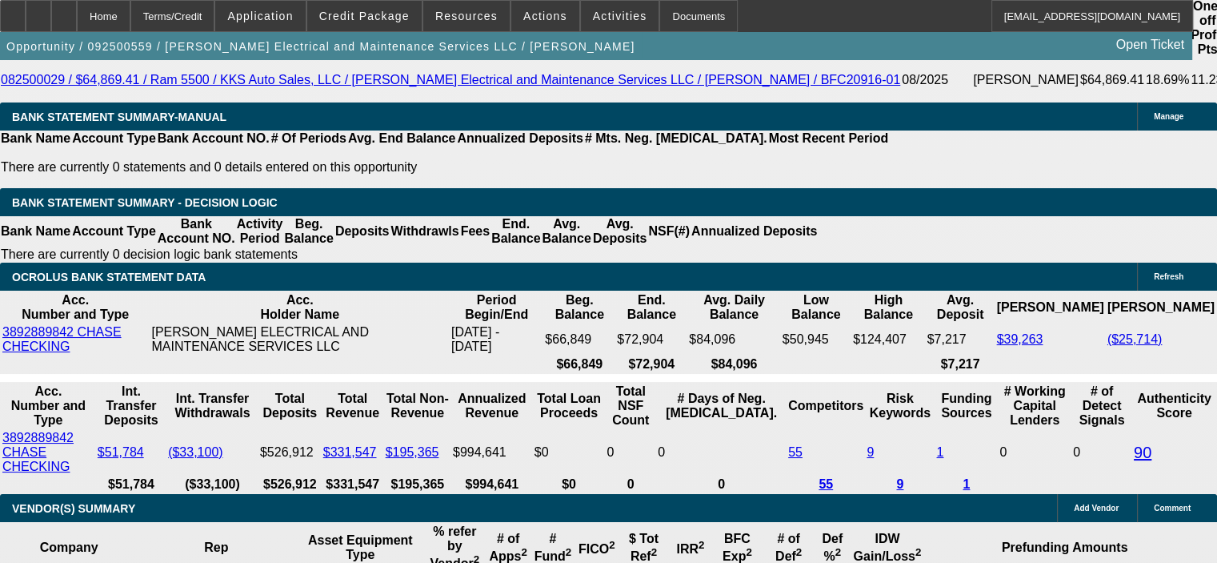
scroll to position [2961, 0]
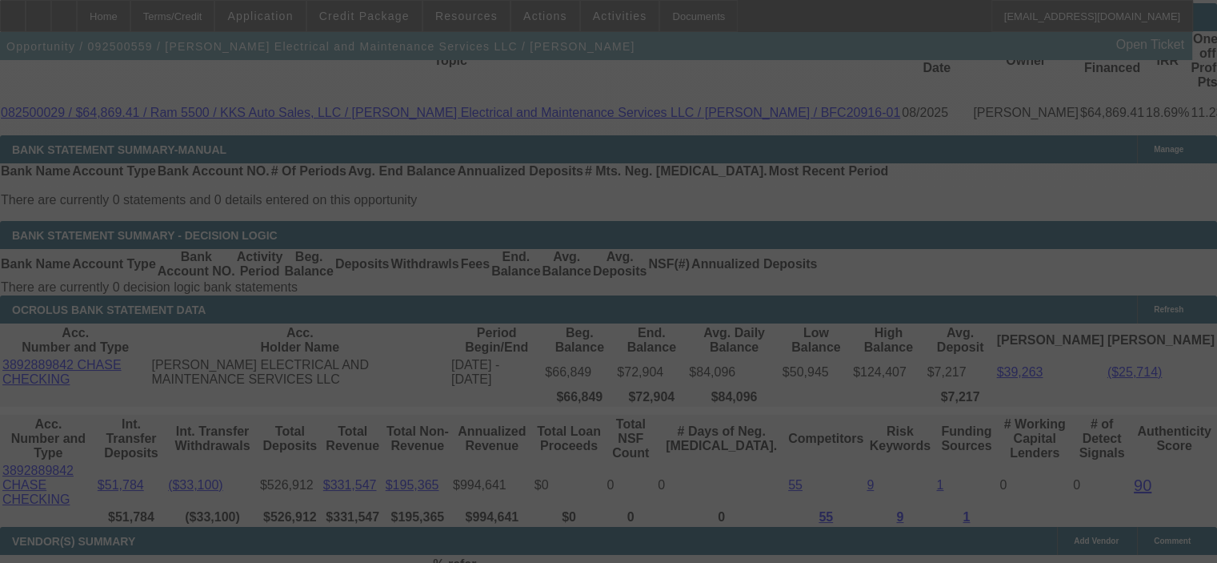
select select "0"
select select "2"
select select "0"
select select "6"
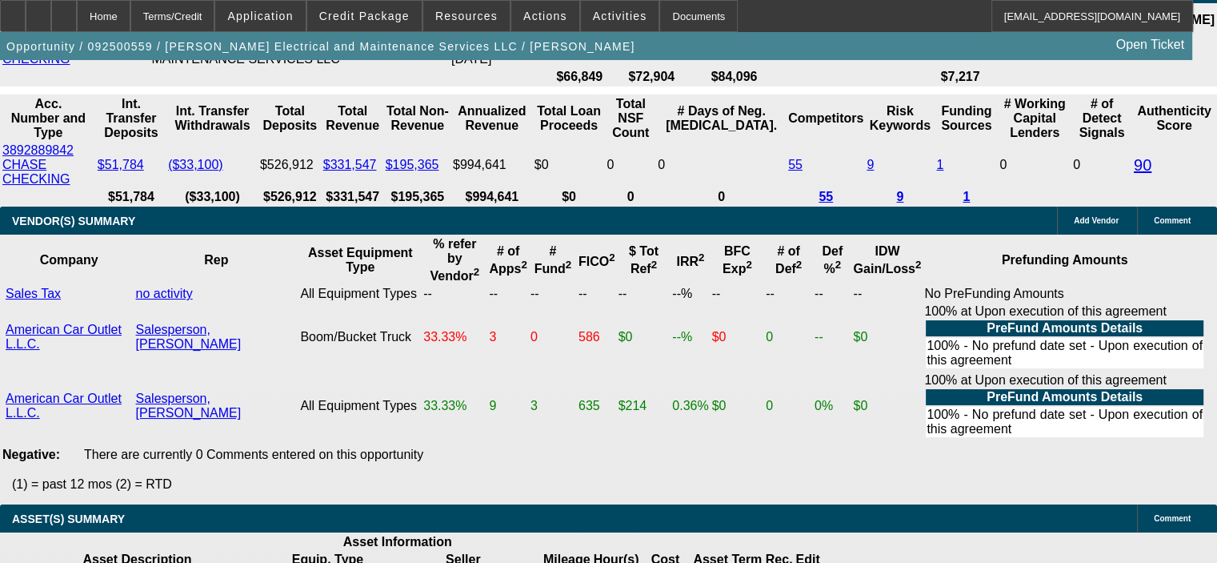
scroll to position [3281, 0]
click at [459, 14] on span "Resources" at bounding box center [466, 16] width 62 height 13
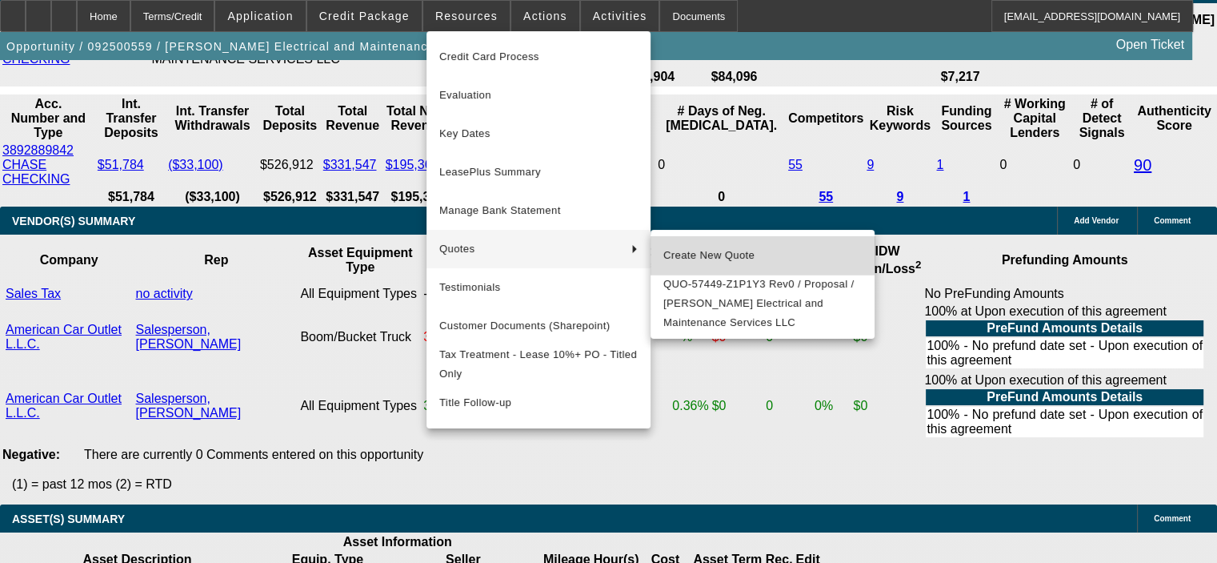
click at [744, 249] on span "Create New Quote" at bounding box center [762, 255] width 198 height 19
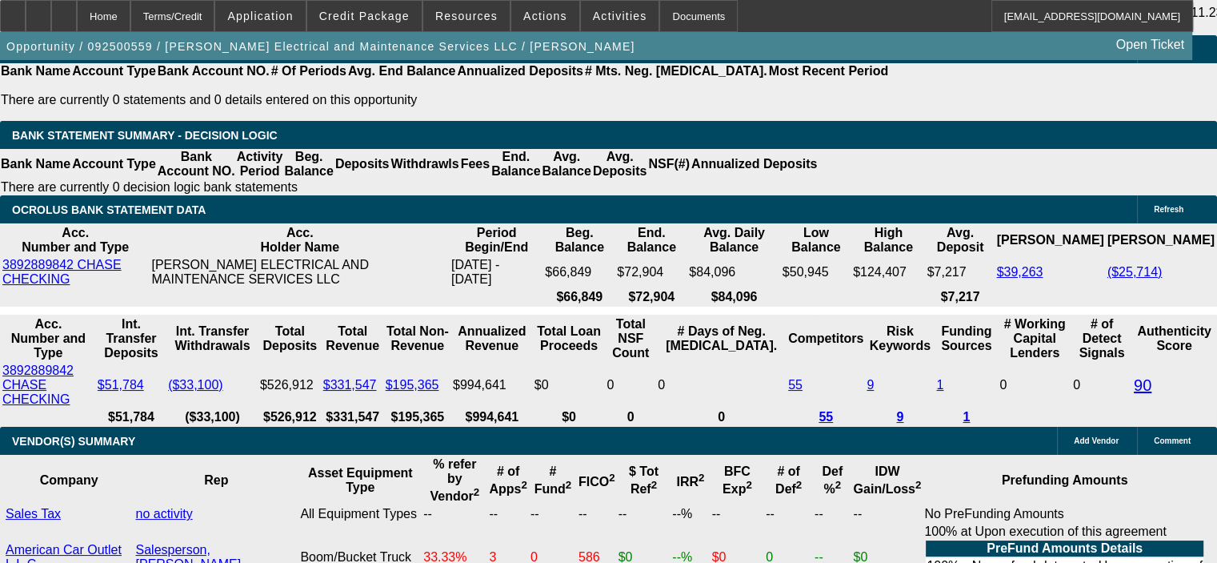
scroll to position [3041, 0]
